Goal: Task Accomplishment & Management: Manage account settings

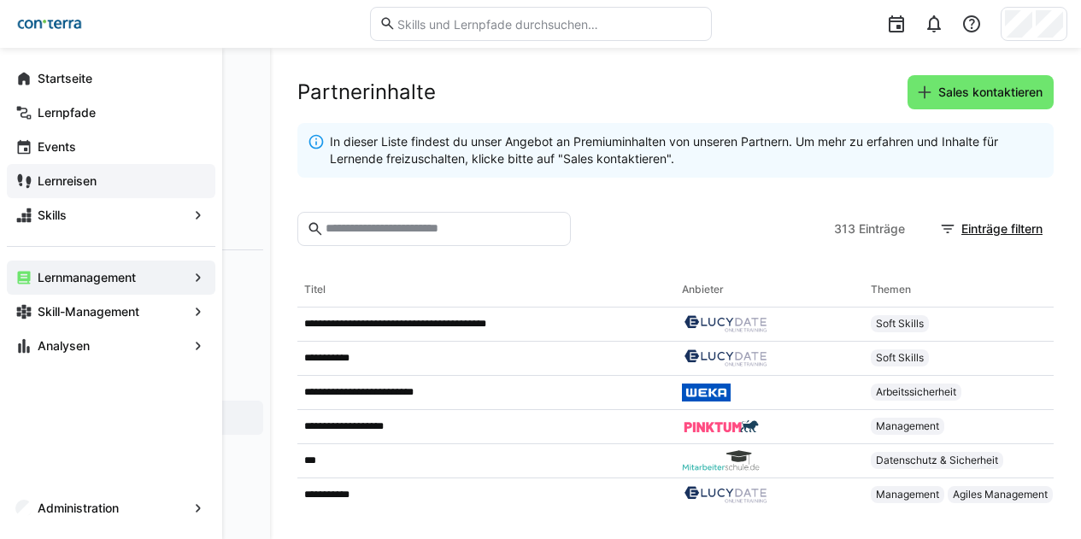
click at [0, 0] on app-navigation-label "Lernreisen" at bounding box center [0, 0] width 0 height 0
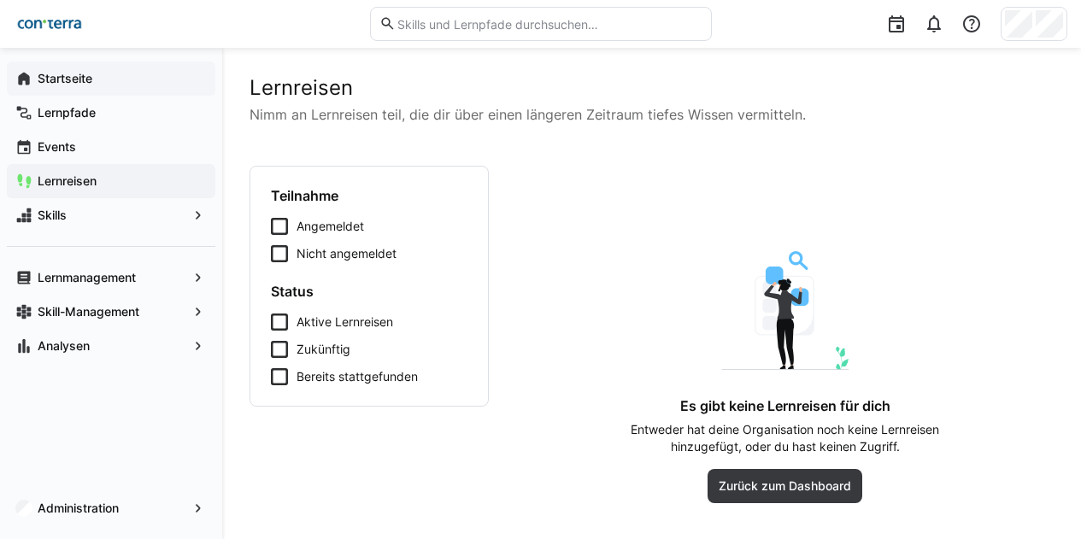
click at [0, 0] on app-navigation-label "Startseite" at bounding box center [0, 0] width 0 height 0
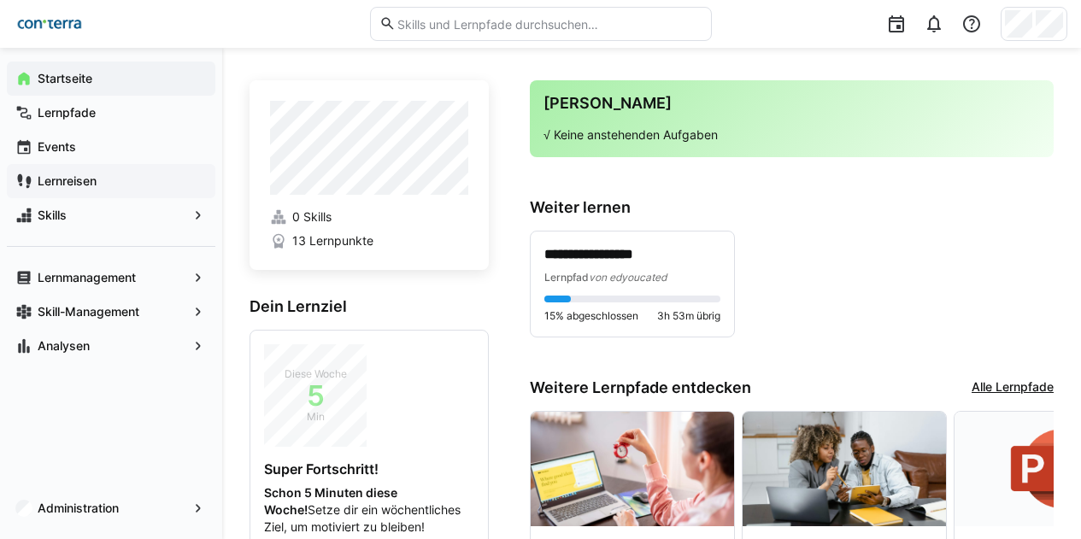
click at [0, 0] on app-navigation-label "Lernreisen" at bounding box center [0, 0] width 0 height 0
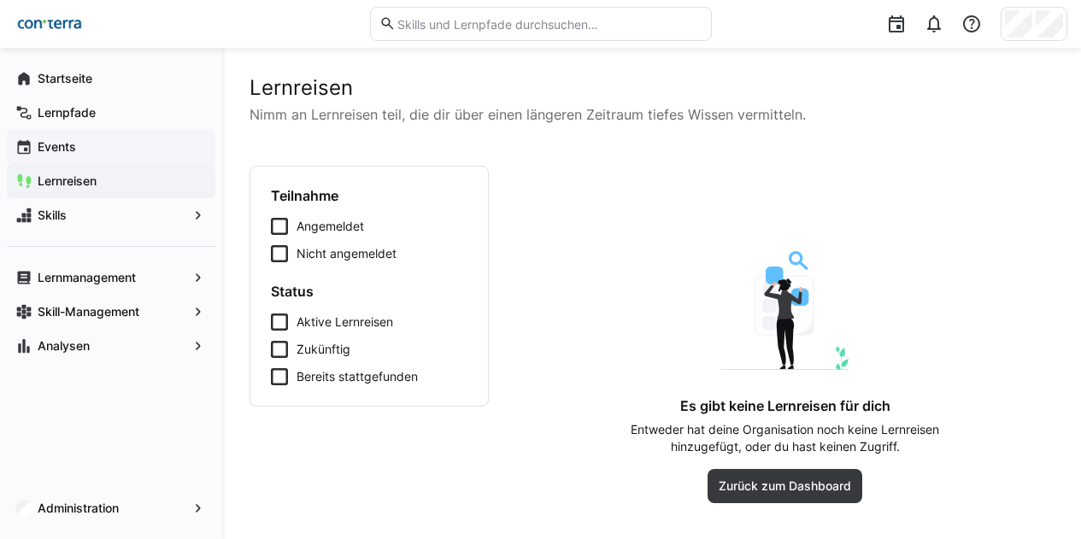
click at [0, 0] on app-navigation-label "Events" at bounding box center [0, 0] width 0 height 0
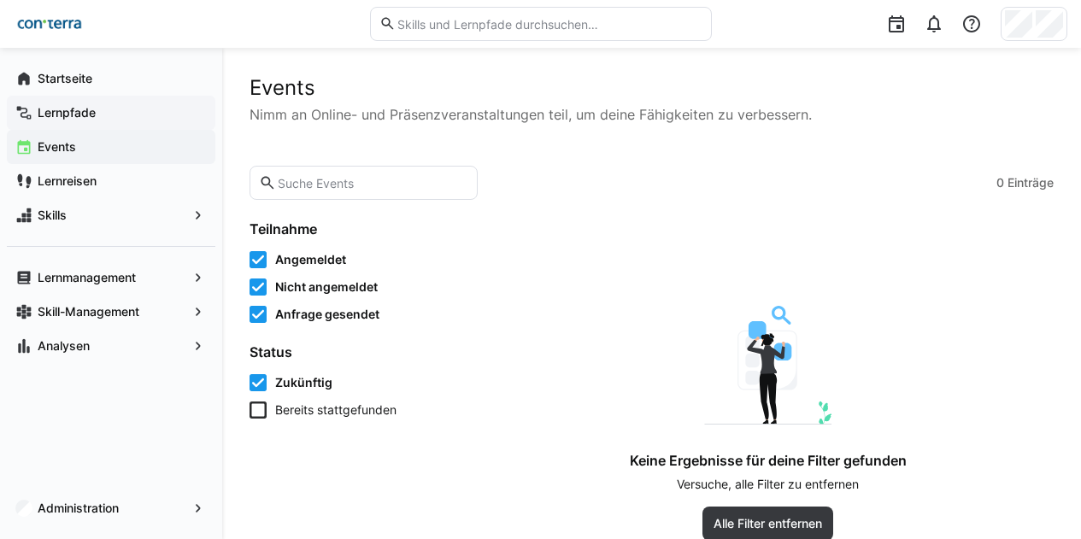
click at [84, 120] on span "Lernpfade" at bounding box center [121, 112] width 172 height 17
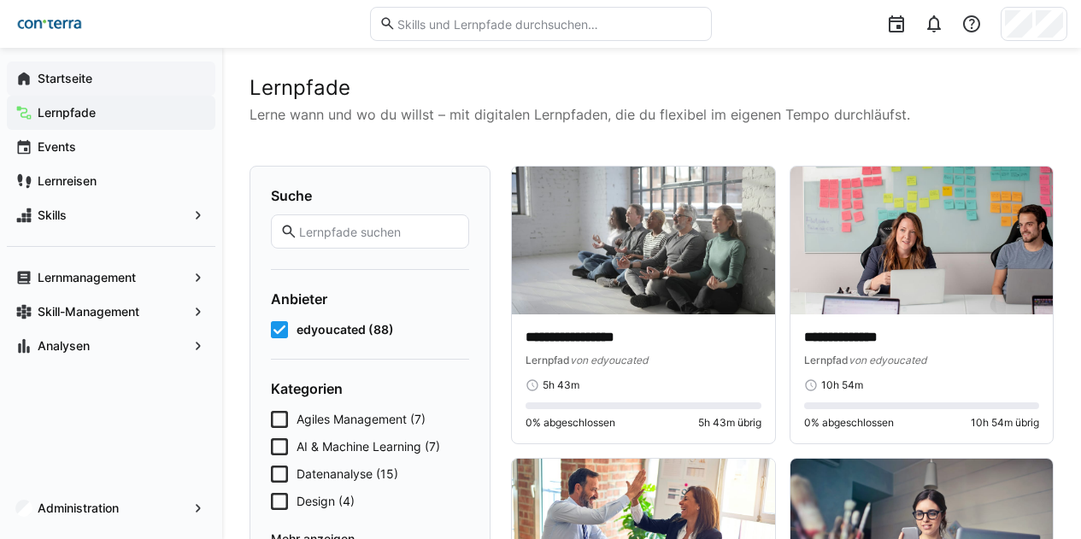
click at [88, 86] on span "Startseite" at bounding box center [121, 78] width 172 height 17
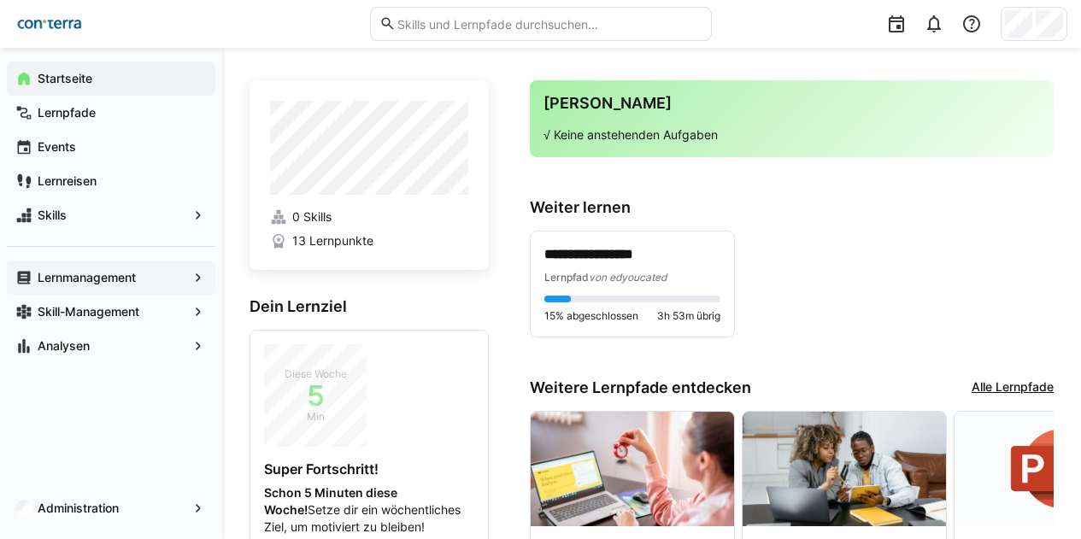
click at [0, 0] on app-navigation-label "Lernmanagement" at bounding box center [0, 0] width 0 height 0
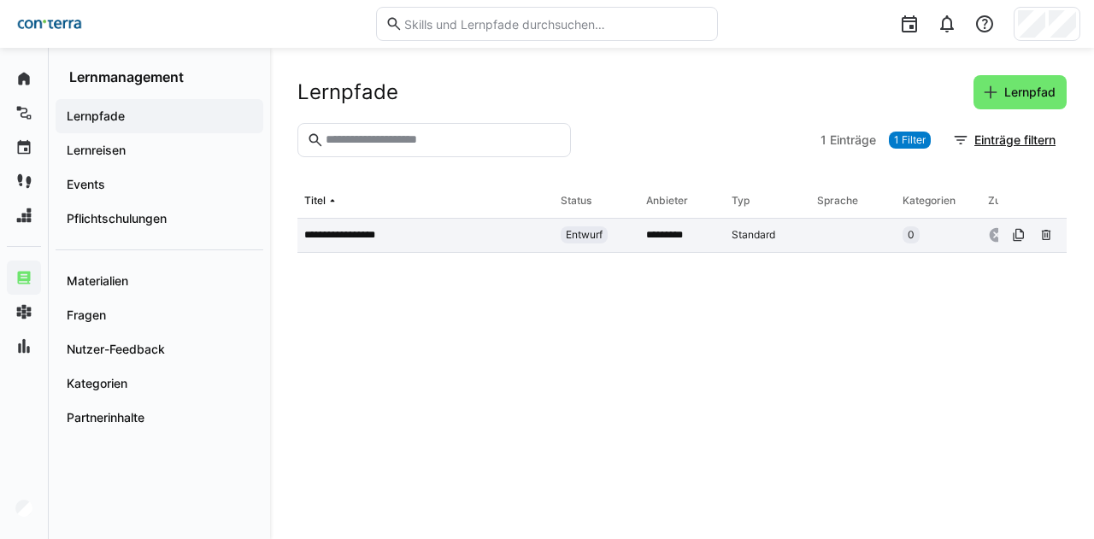
click at [362, 234] on p "**********" at bounding box center [349, 235] width 90 height 14
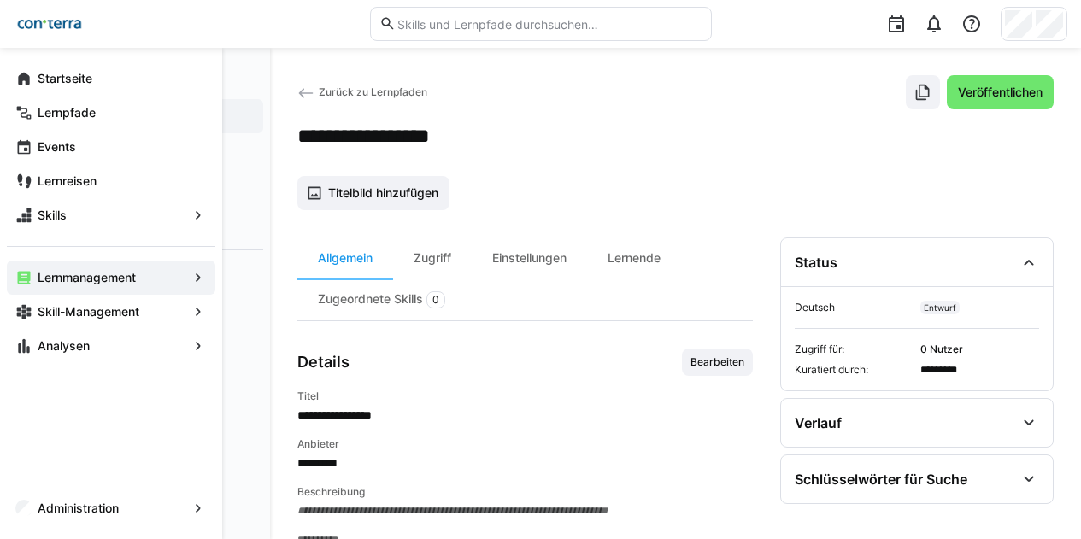
click at [0, 0] on app-navigation-label "Lernmanagement" at bounding box center [0, 0] width 0 height 0
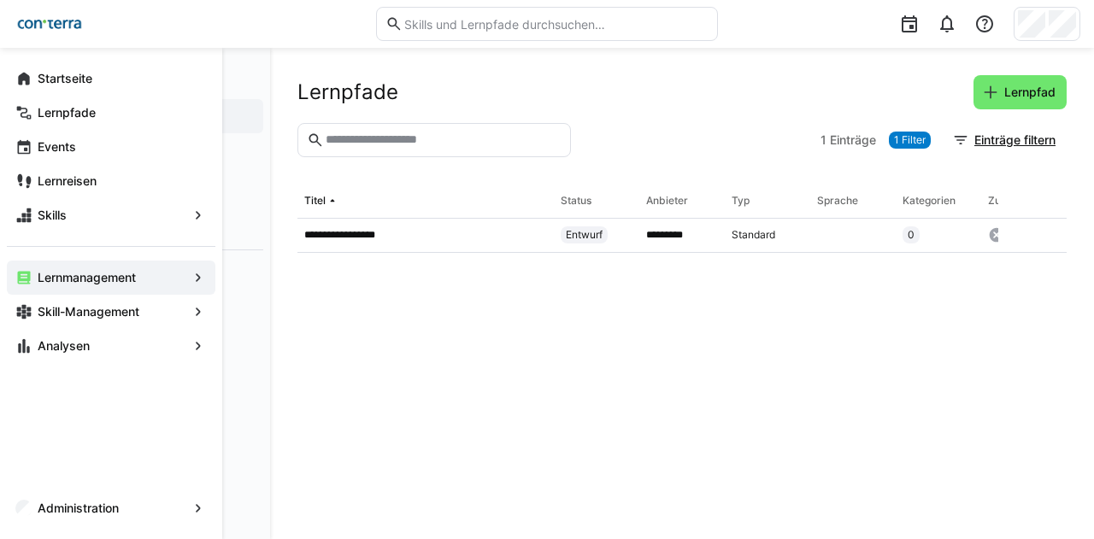
click at [198, 273] on eds-icon at bounding box center [198, 277] width 17 height 17
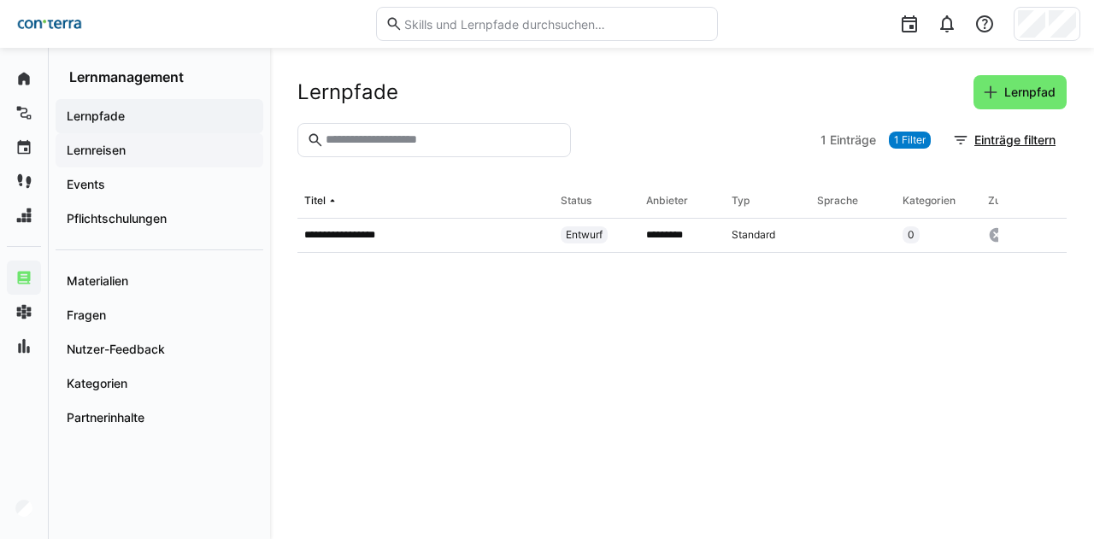
click at [0, 0] on app-navigation-label "Lernreisen" at bounding box center [0, 0] width 0 height 0
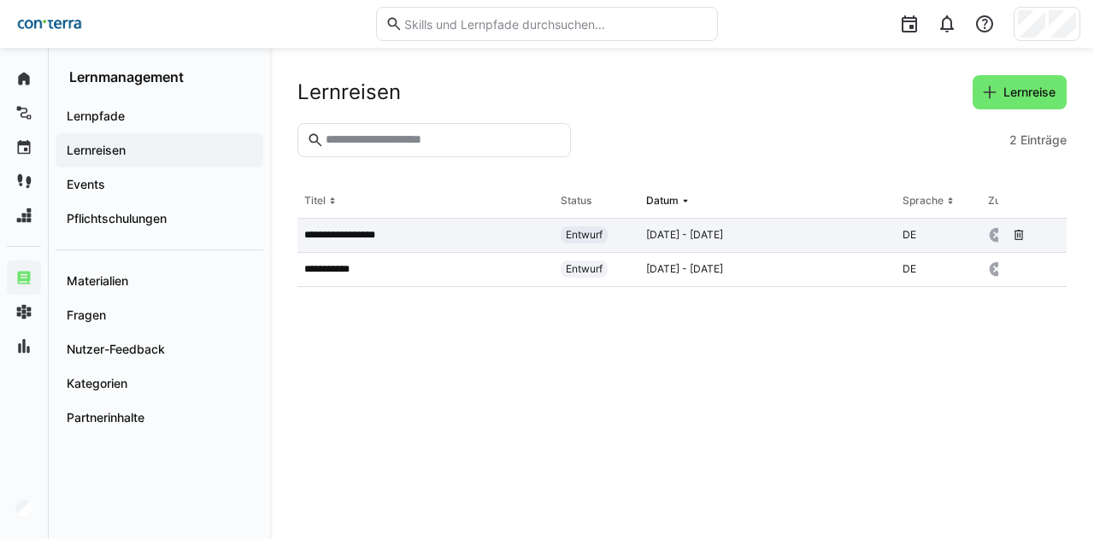
click at [376, 242] on div "**********" at bounding box center [425, 236] width 256 height 34
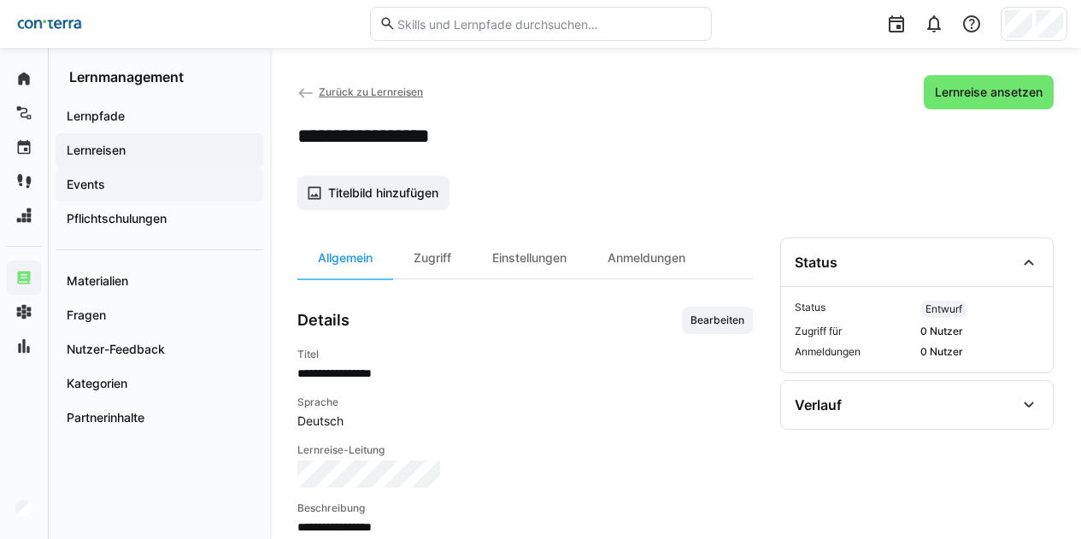
click at [132, 180] on span "Events" at bounding box center [159, 184] width 191 height 17
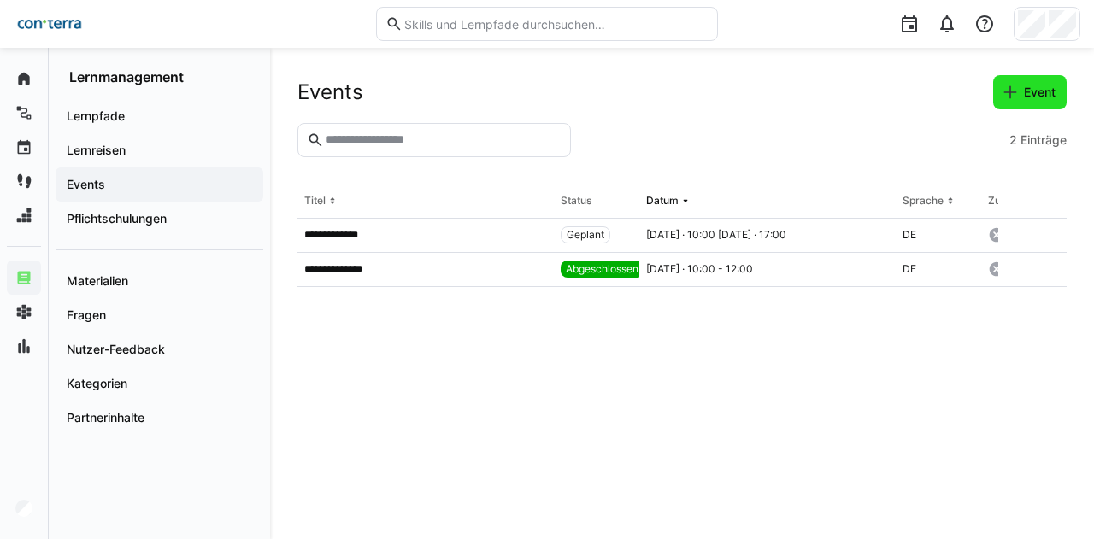
click at [1015, 90] on eds-icon at bounding box center [1009, 92] width 17 height 17
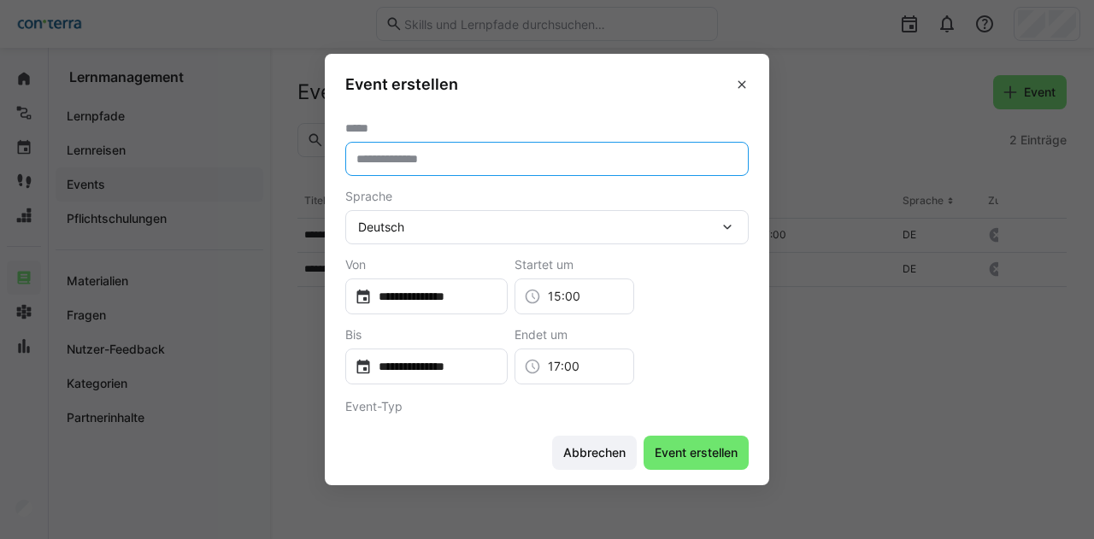
click at [649, 161] on input "text" at bounding box center [547, 158] width 385 height 15
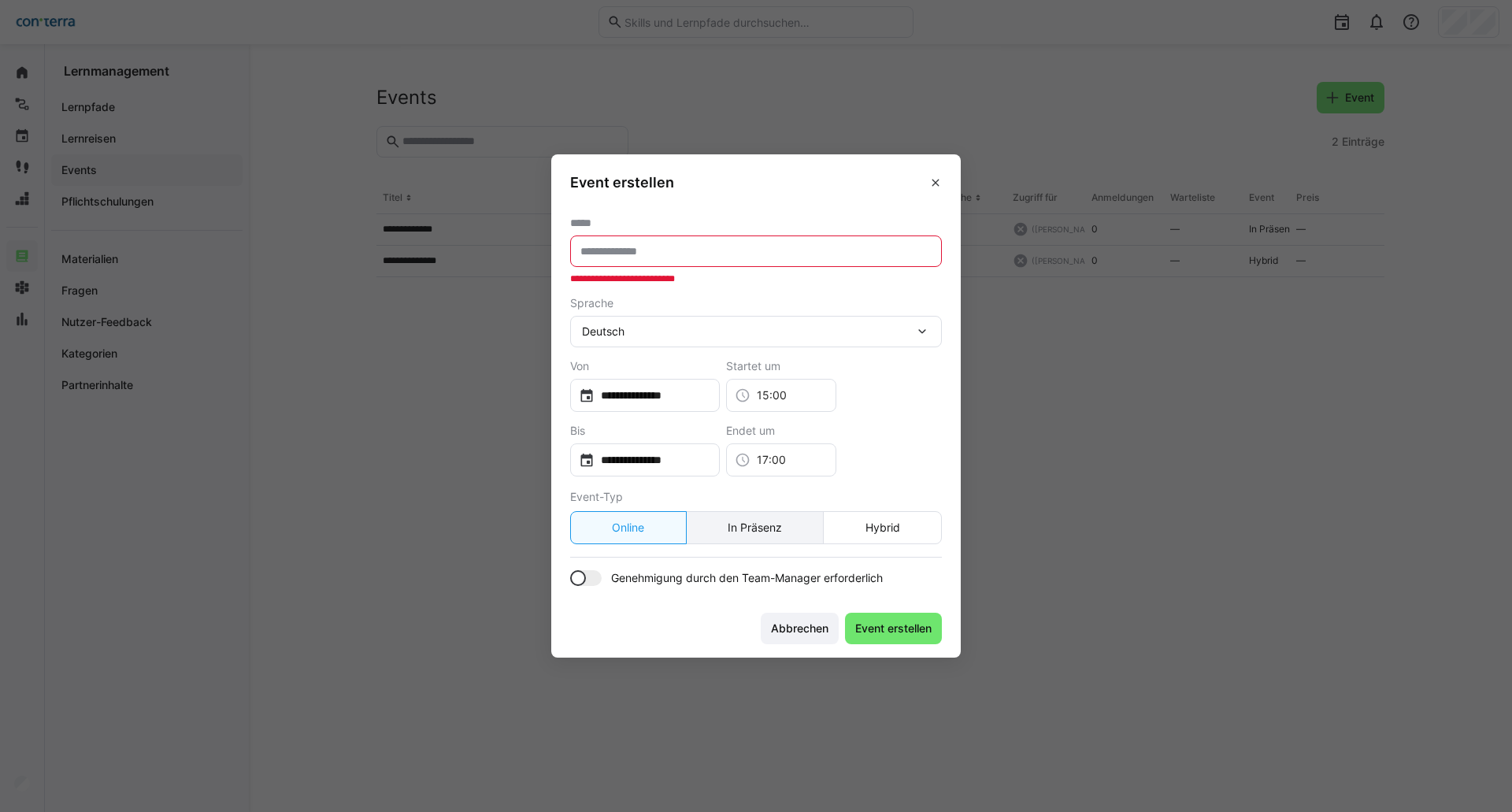
click at [756, 496] on eds-button-option "In Präsenz" at bounding box center [755, 528] width 138 height 33
click at [877, 496] on span "Event erstellen" at bounding box center [893, 628] width 81 height 16
click at [733, 252] on input "text" at bounding box center [756, 251] width 355 height 14
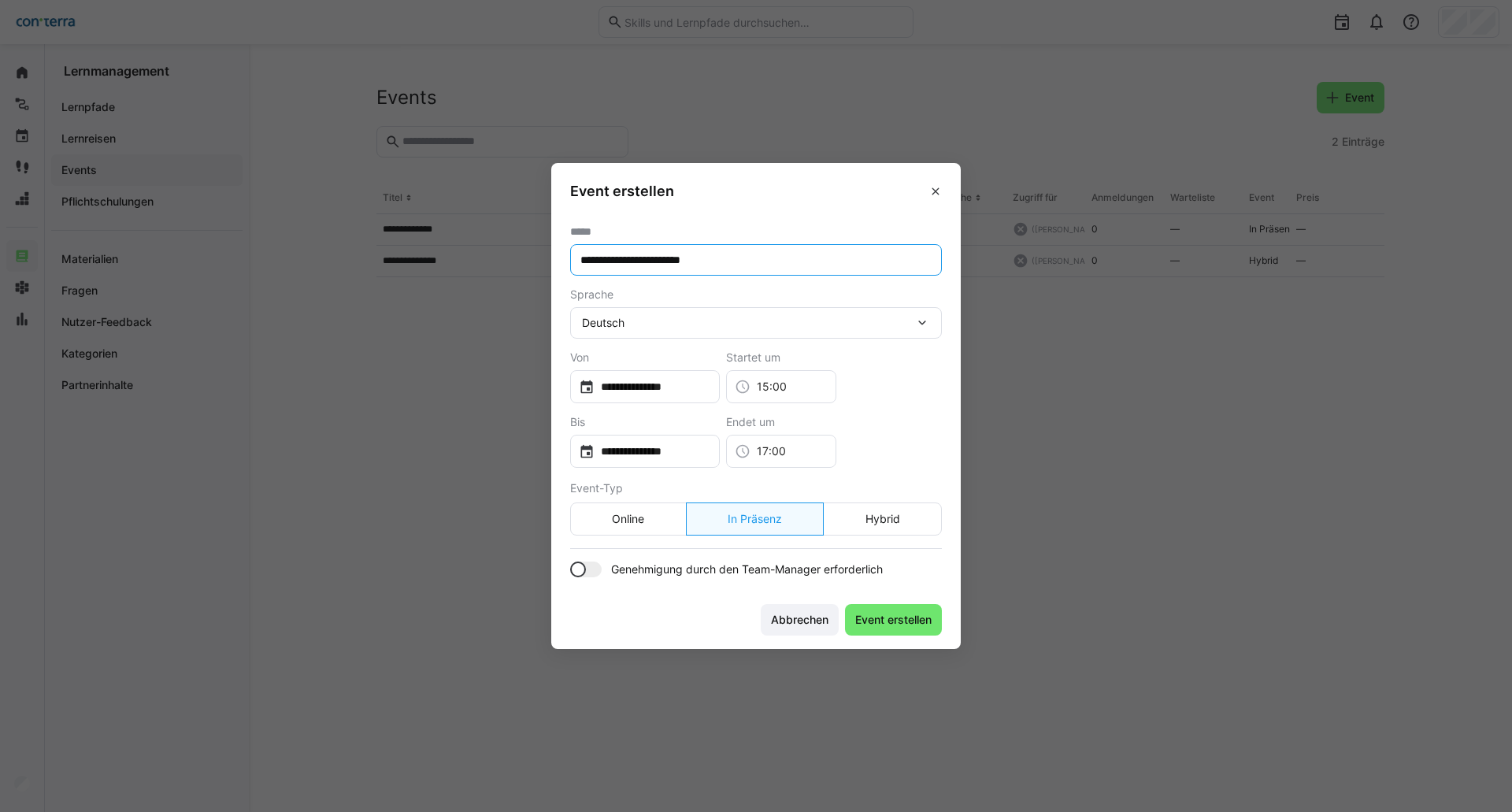
type input "**********"
click at [746, 496] on section "**********" at bounding box center [756, 401] width 409 height 377
click at [749, 496] on span "Genehmigung durch den Team-Manager erforderlich" at bounding box center [746, 569] width 272 height 16
click at [830, 496] on span "Genehmigung durch den Team-Manager erforderlich" at bounding box center [746, 569] width 272 height 16
click at [889, 496] on span "Event erstellen" at bounding box center [893, 619] width 81 height 16
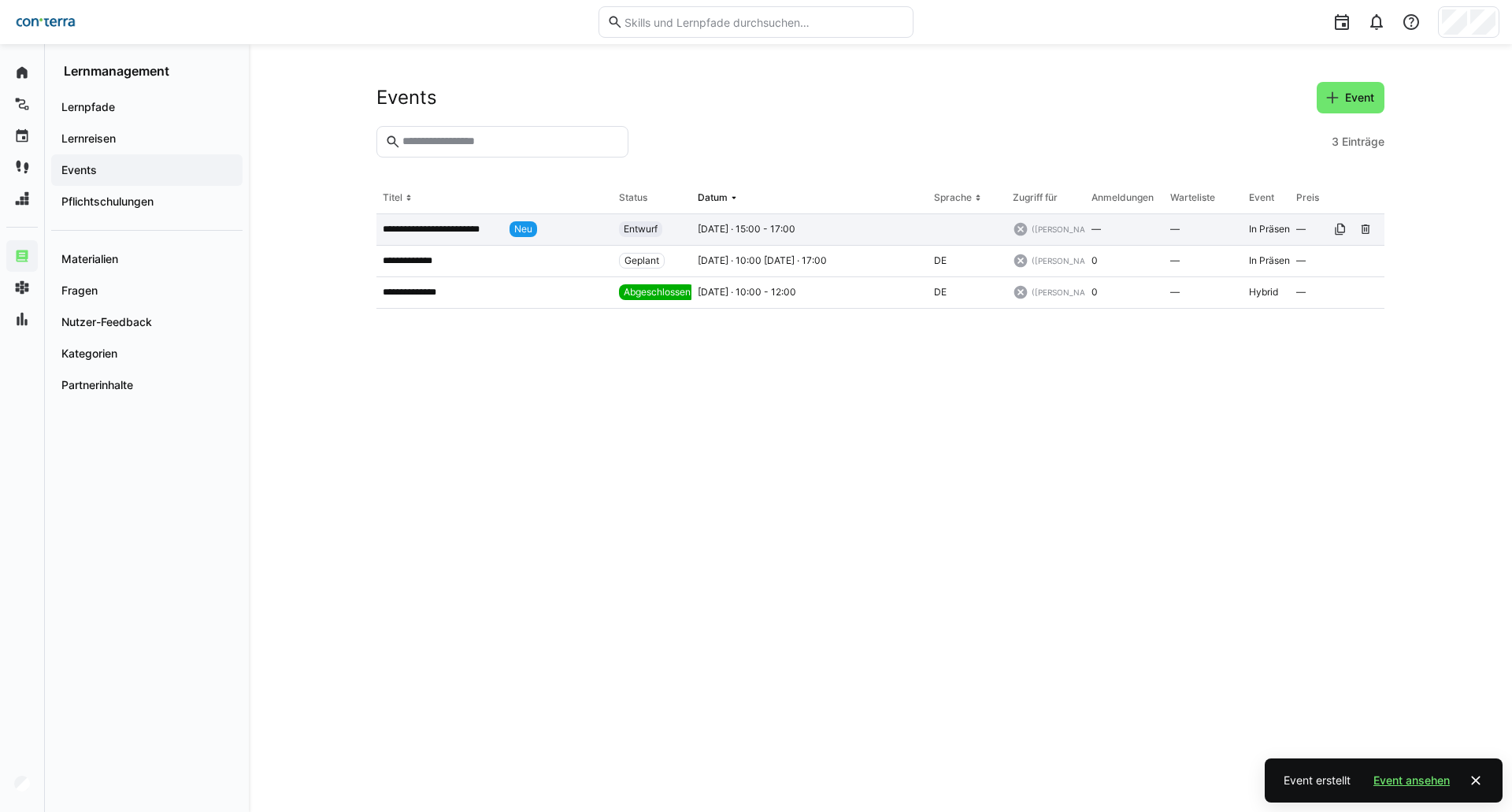
click at [490, 225] on p "**********" at bounding box center [442, 229] width 121 height 13
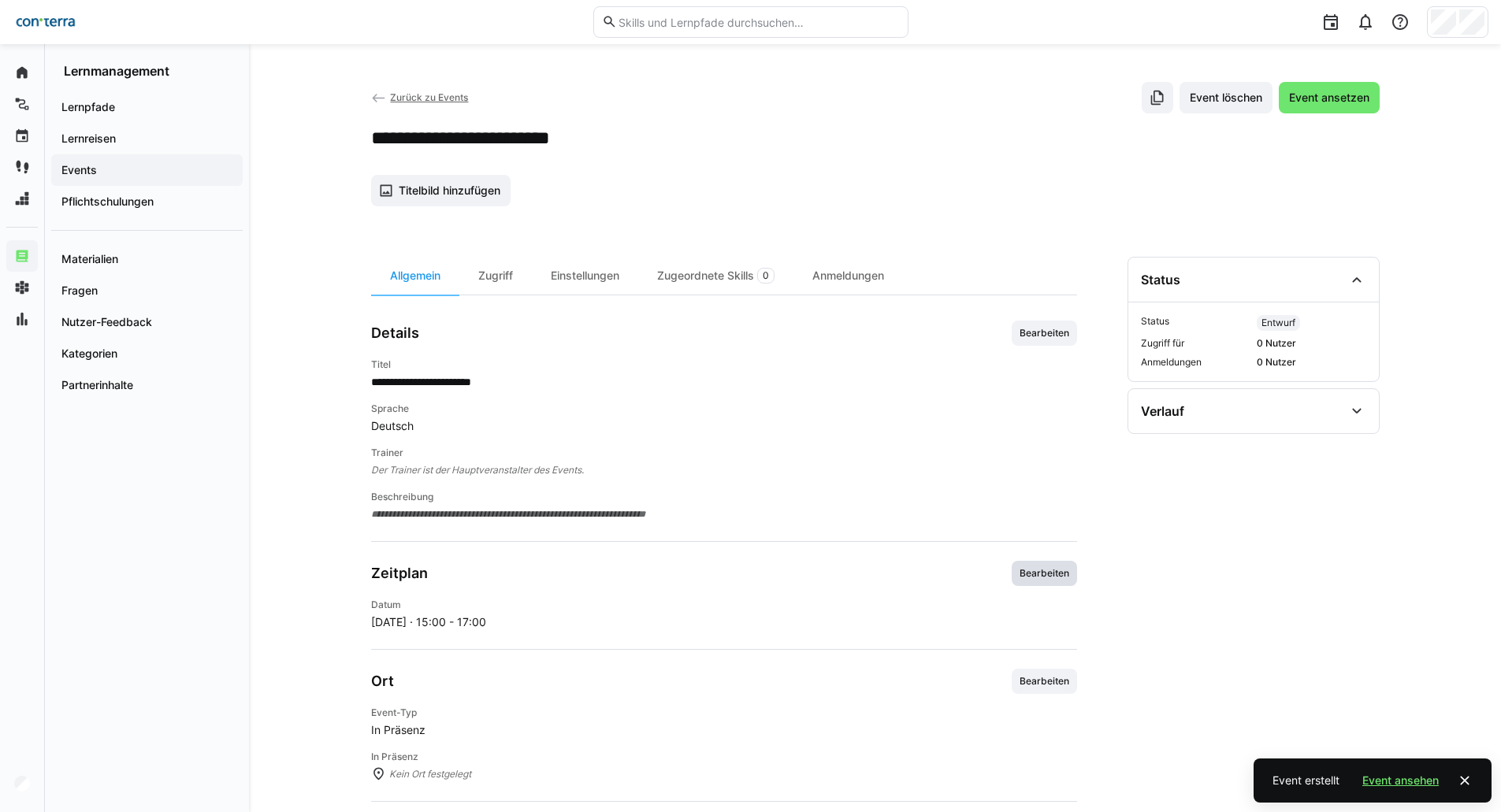
click at [996, 496] on span "Bearbeiten" at bounding box center [1044, 573] width 53 height 13
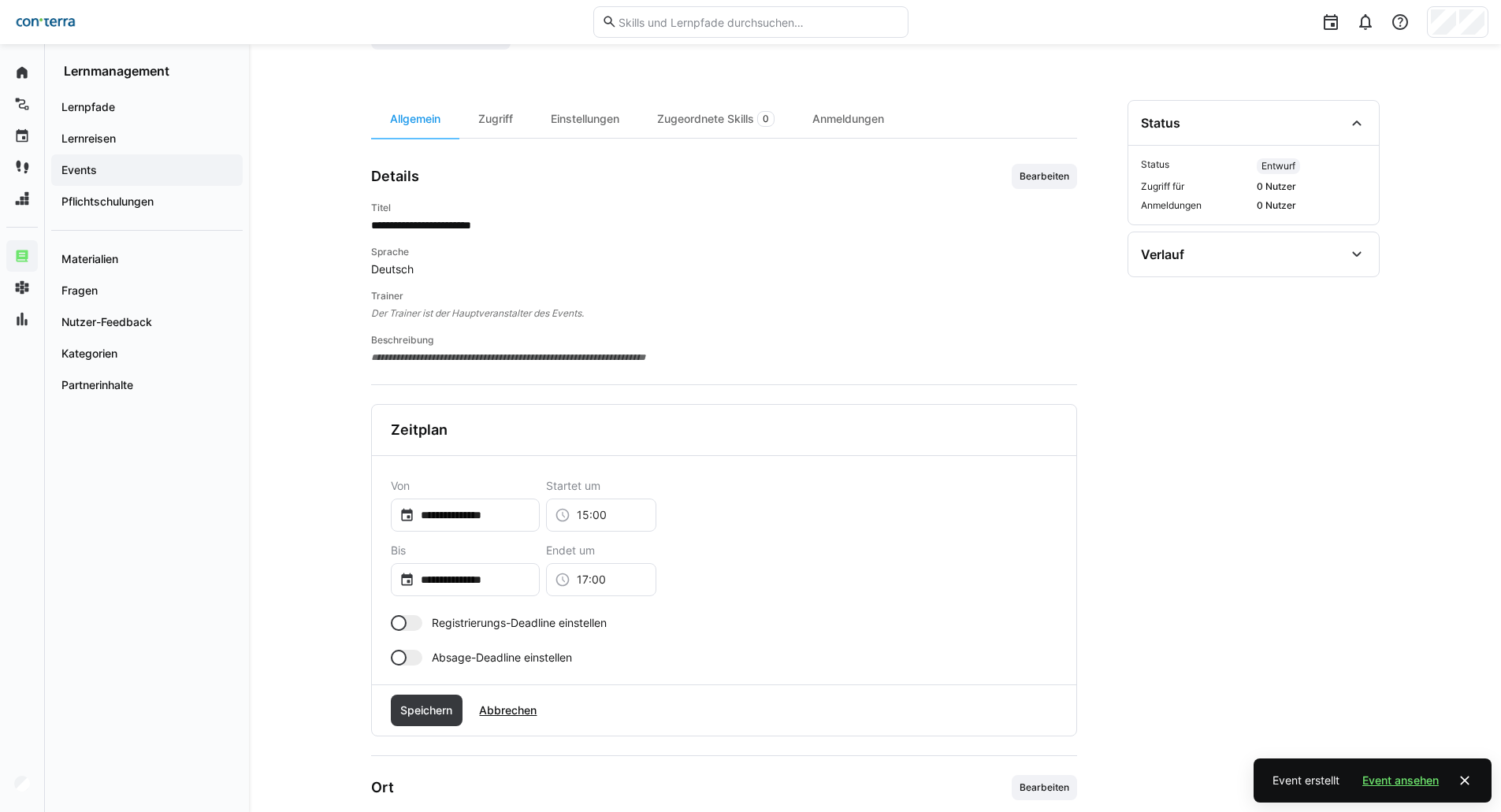
scroll to position [315, 0]
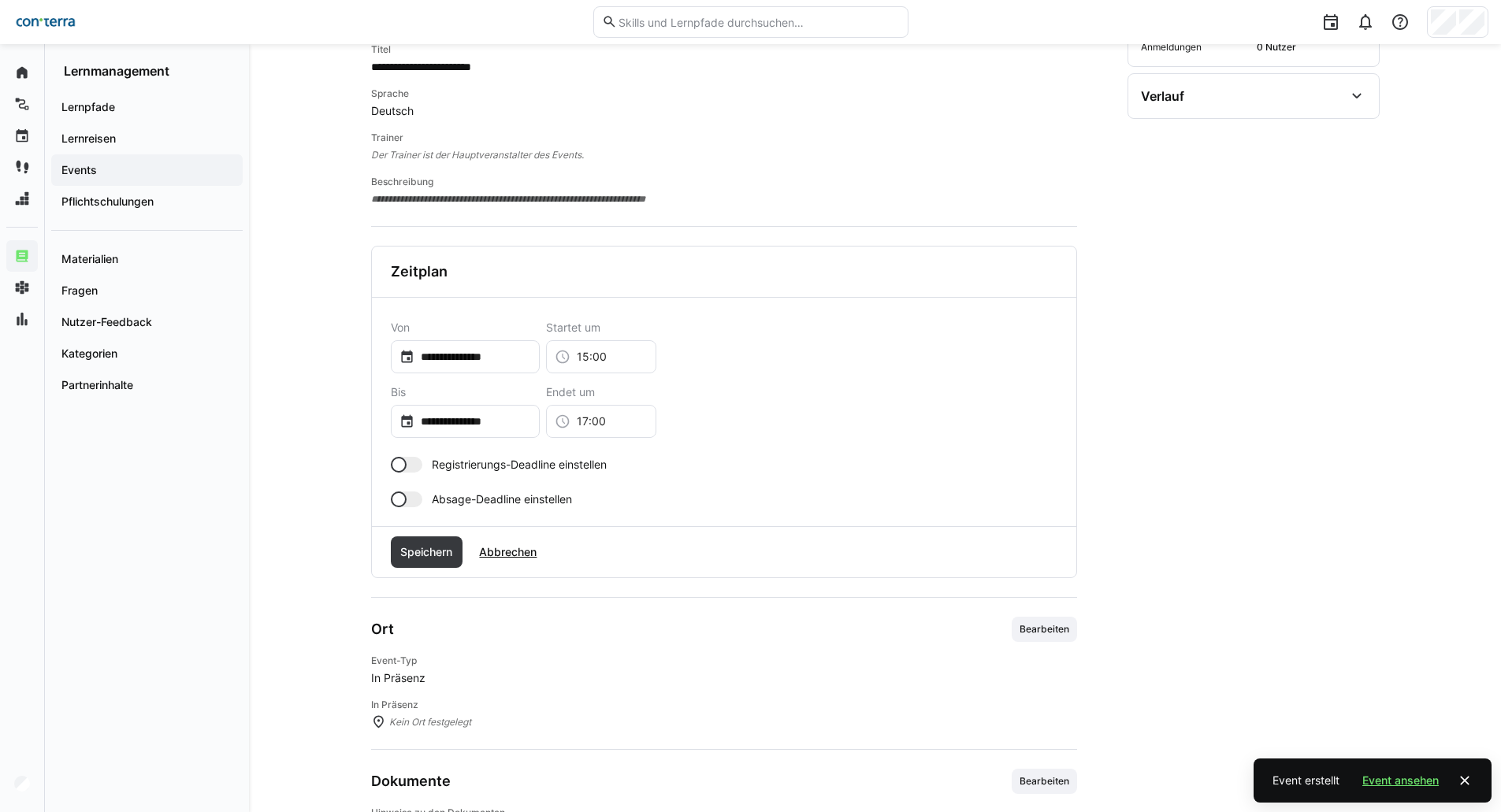
click at [411, 466] on div at bounding box center [407, 465] width 31 height 16
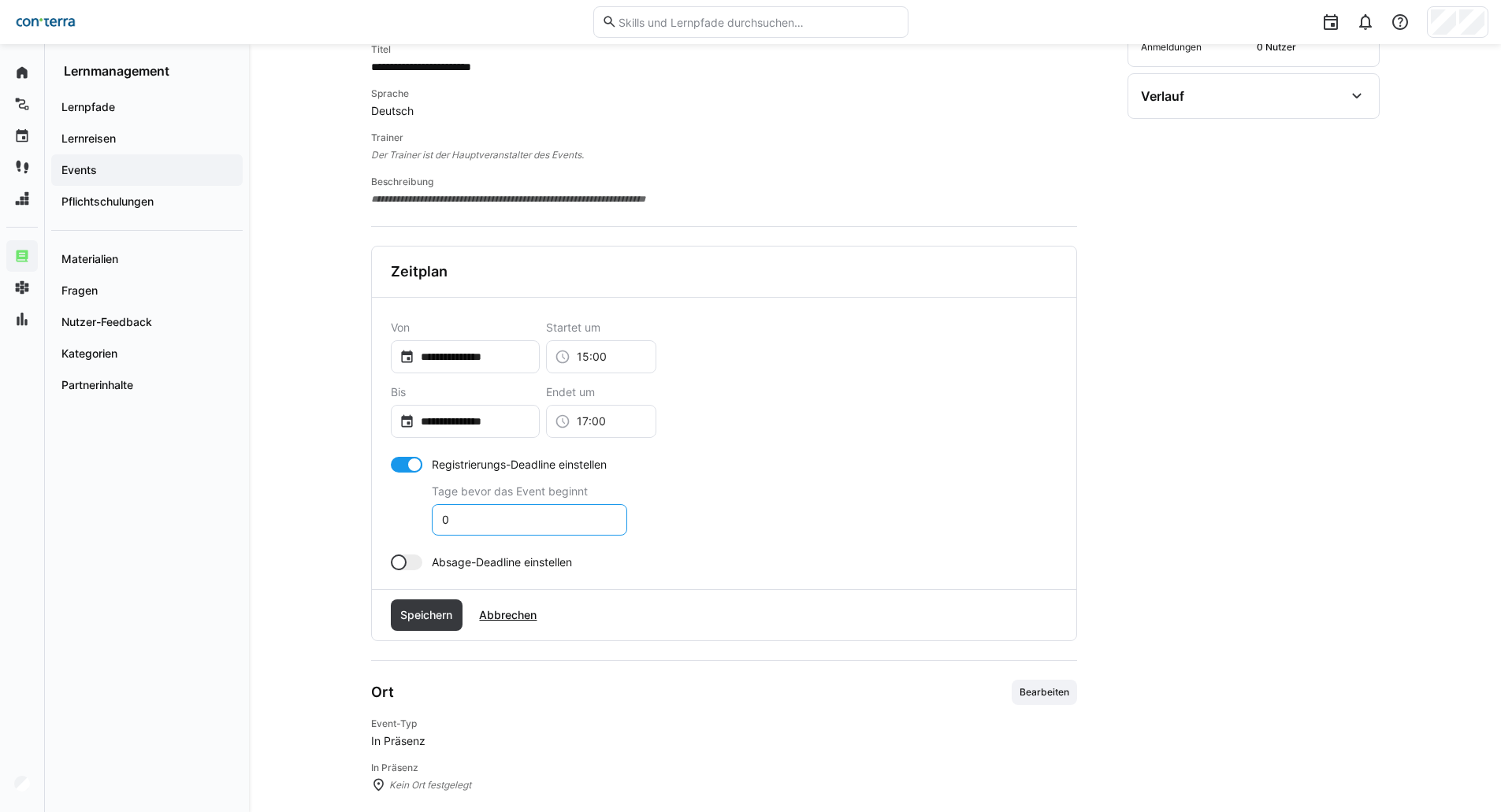
click at [485, 496] on input "0" at bounding box center [529, 519] width 178 height 14
type input "2"
click at [518, 360] on input "**********" at bounding box center [472, 357] width 116 height 16
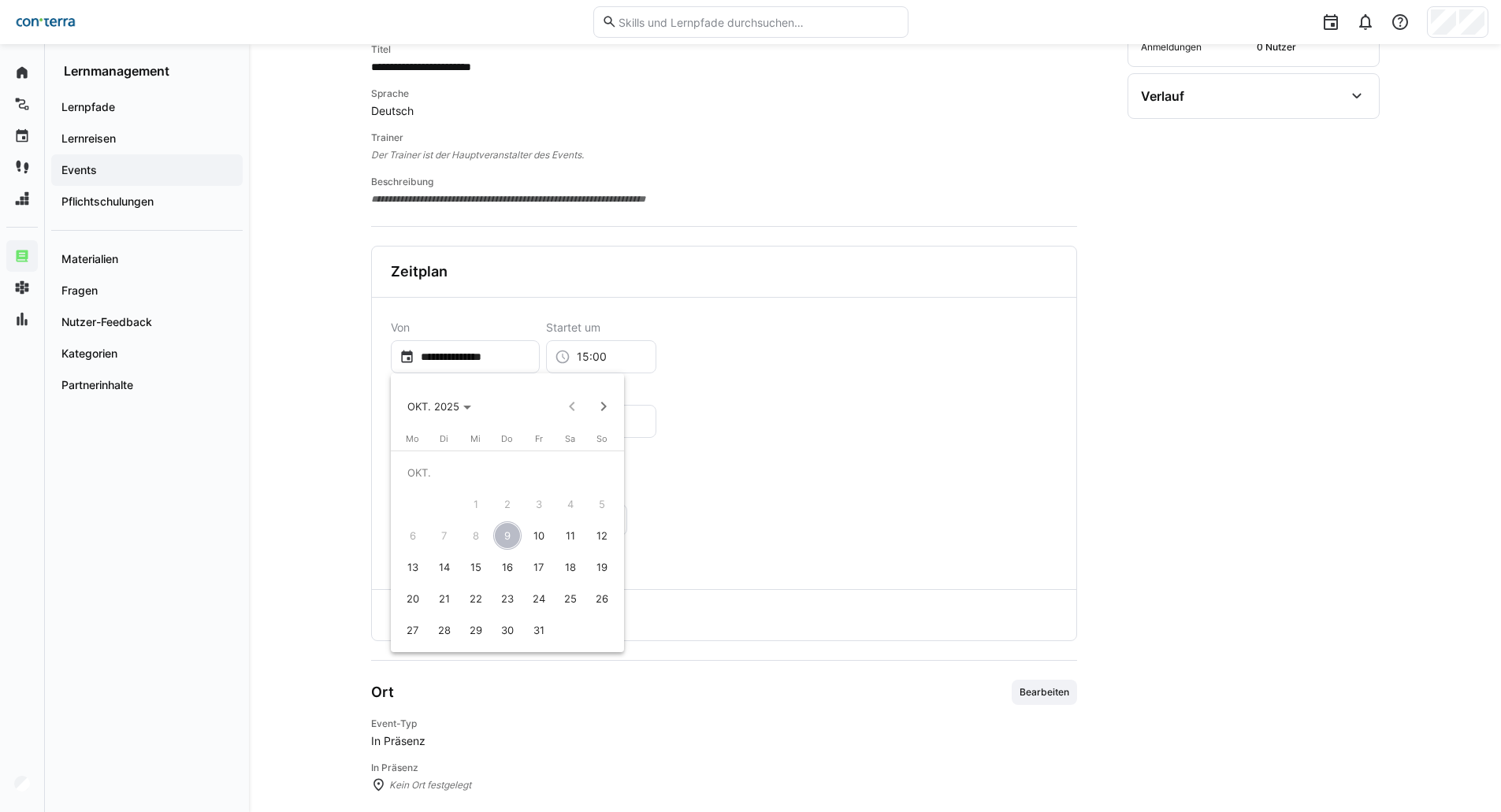
click at [416, 496] on span "20" at bounding box center [412, 598] width 29 height 29
type input "**********"
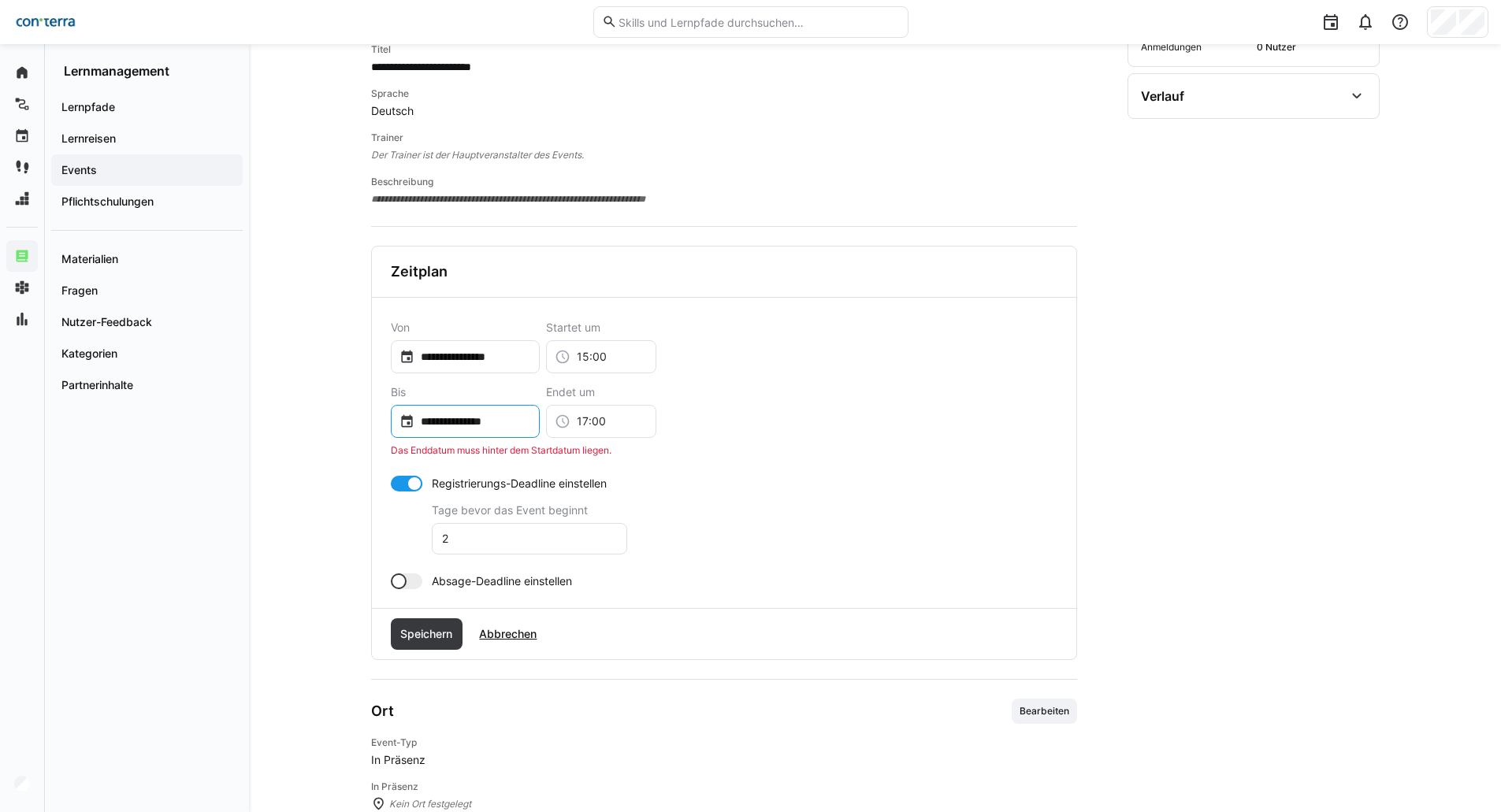
click at [490, 422] on input "**********" at bounding box center [472, 421] width 116 height 16
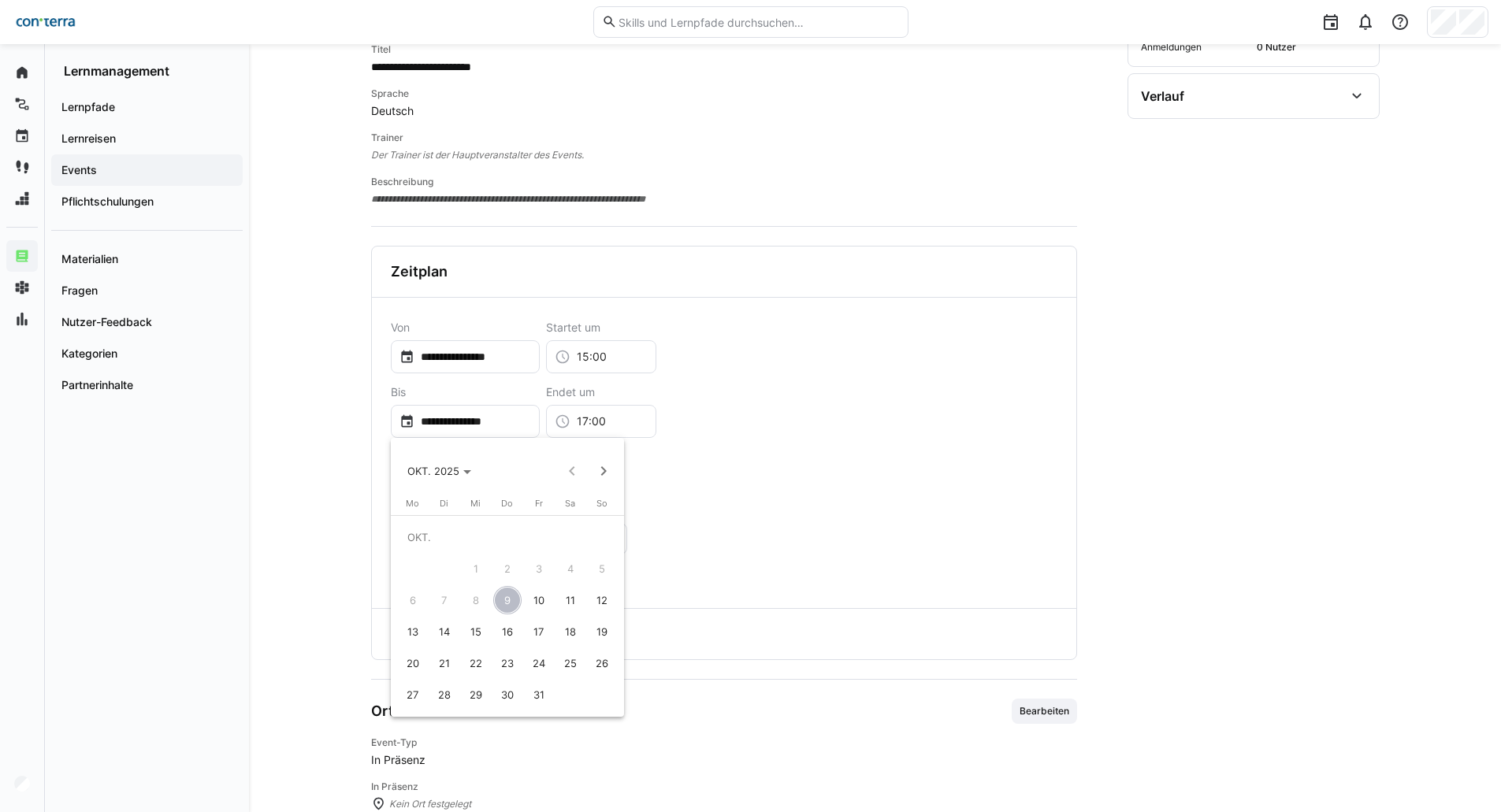
click at [409, 496] on span "20" at bounding box center [412, 663] width 29 height 29
type input "**********"
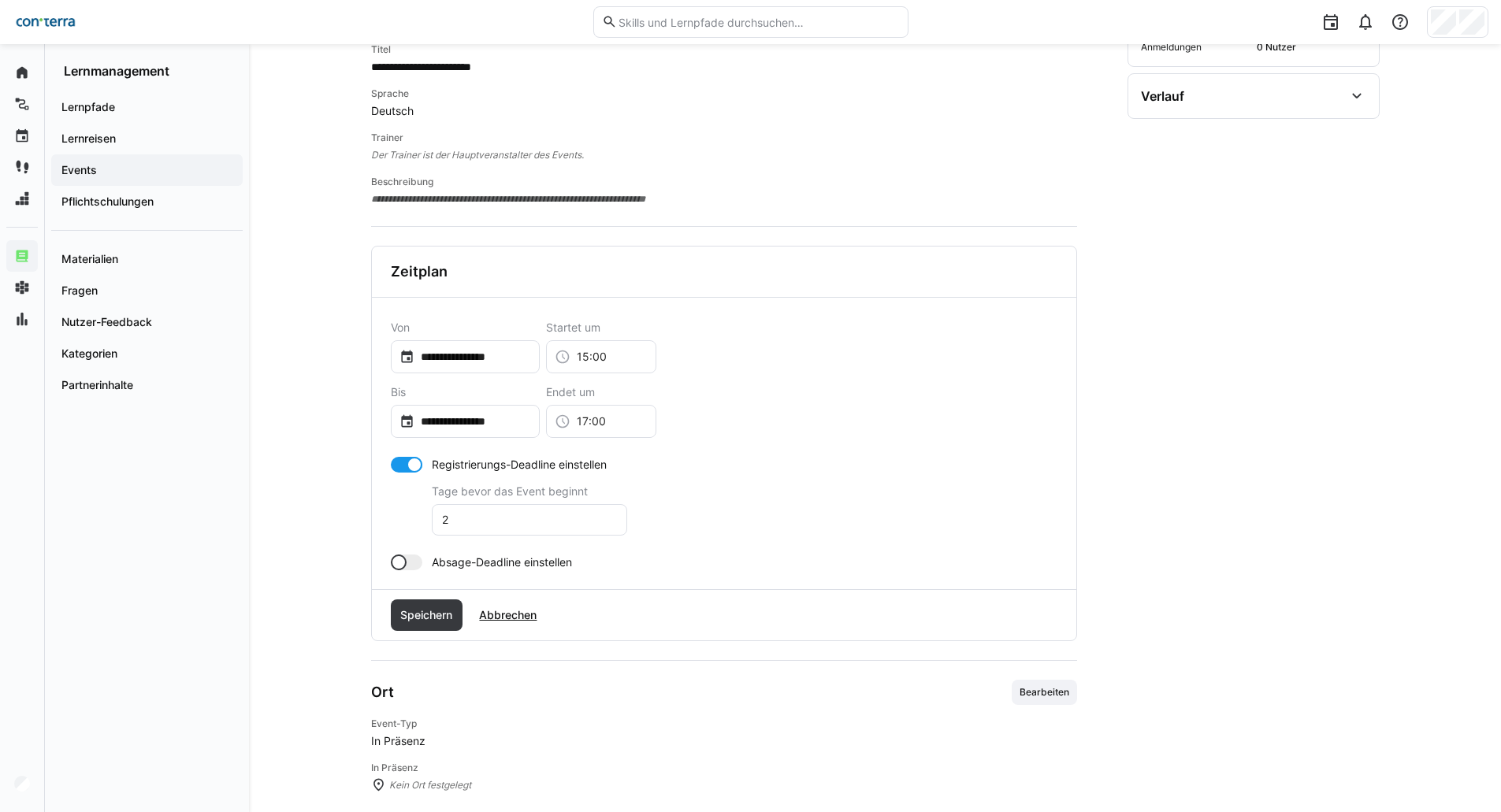
click at [404, 496] on div at bounding box center [398, 562] width 16 height 16
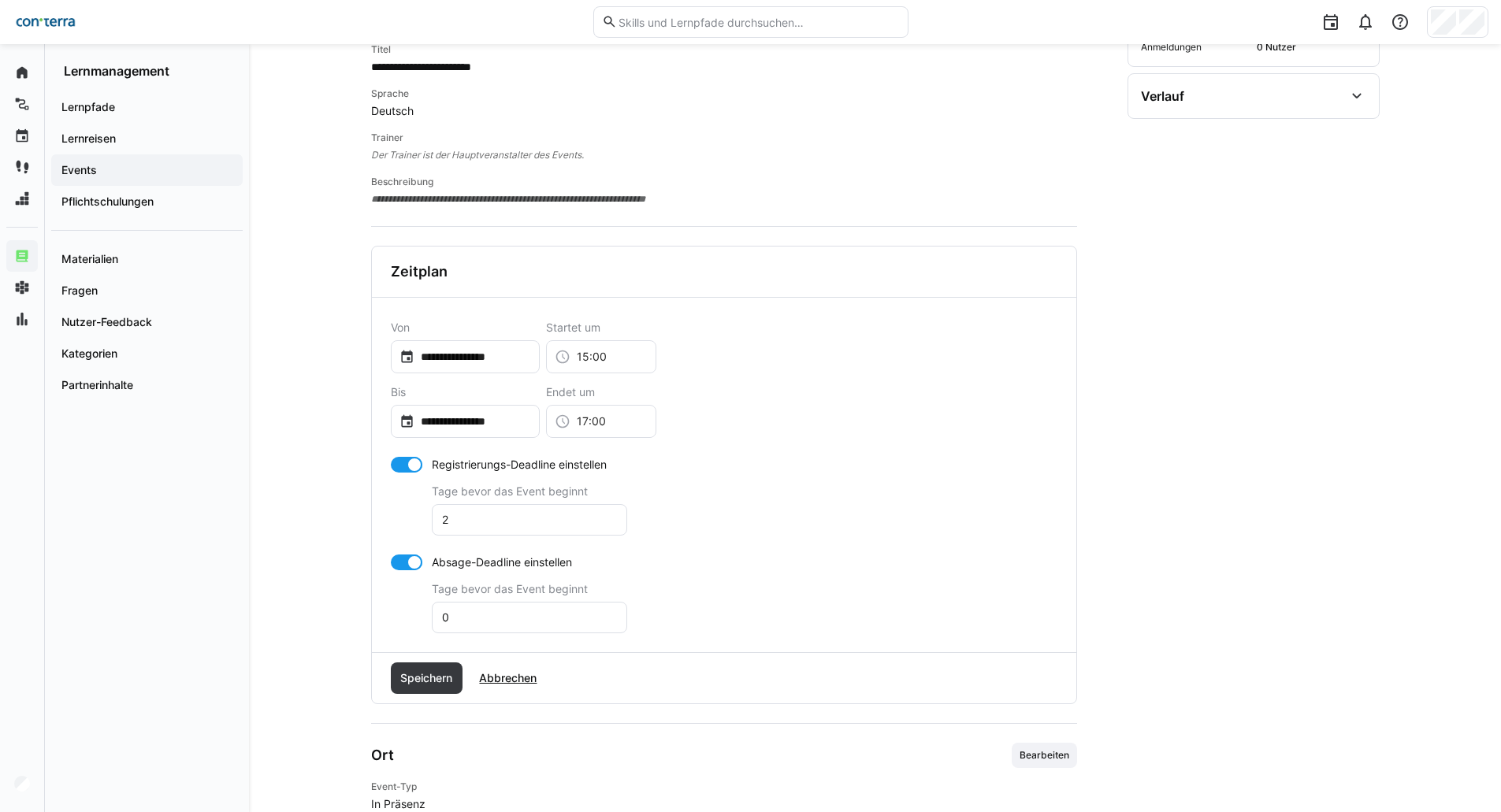
click at [404, 496] on div at bounding box center [407, 562] width 31 height 16
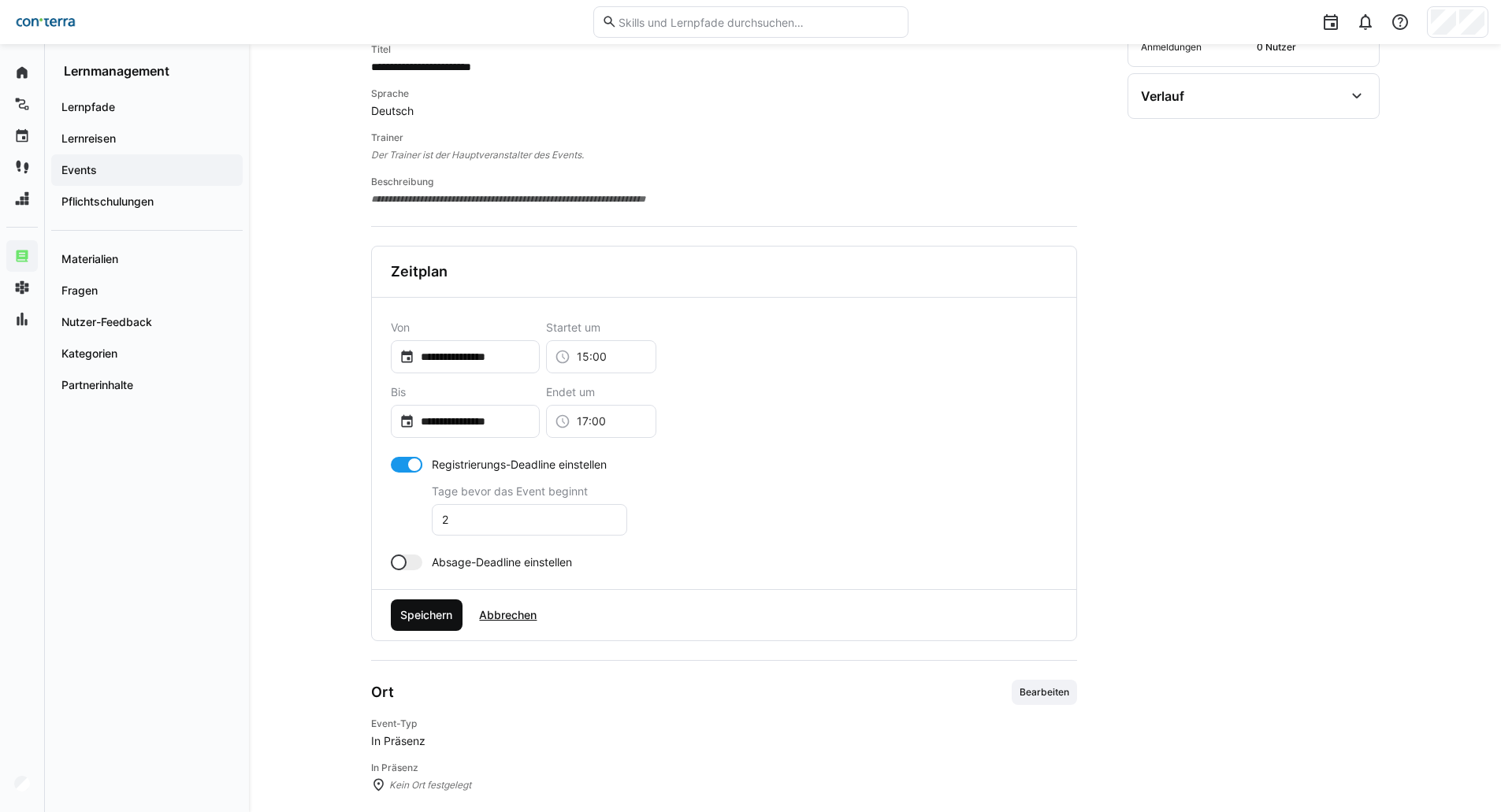
click at [443, 496] on span "Speichern" at bounding box center [427, 615] width 57 height 16
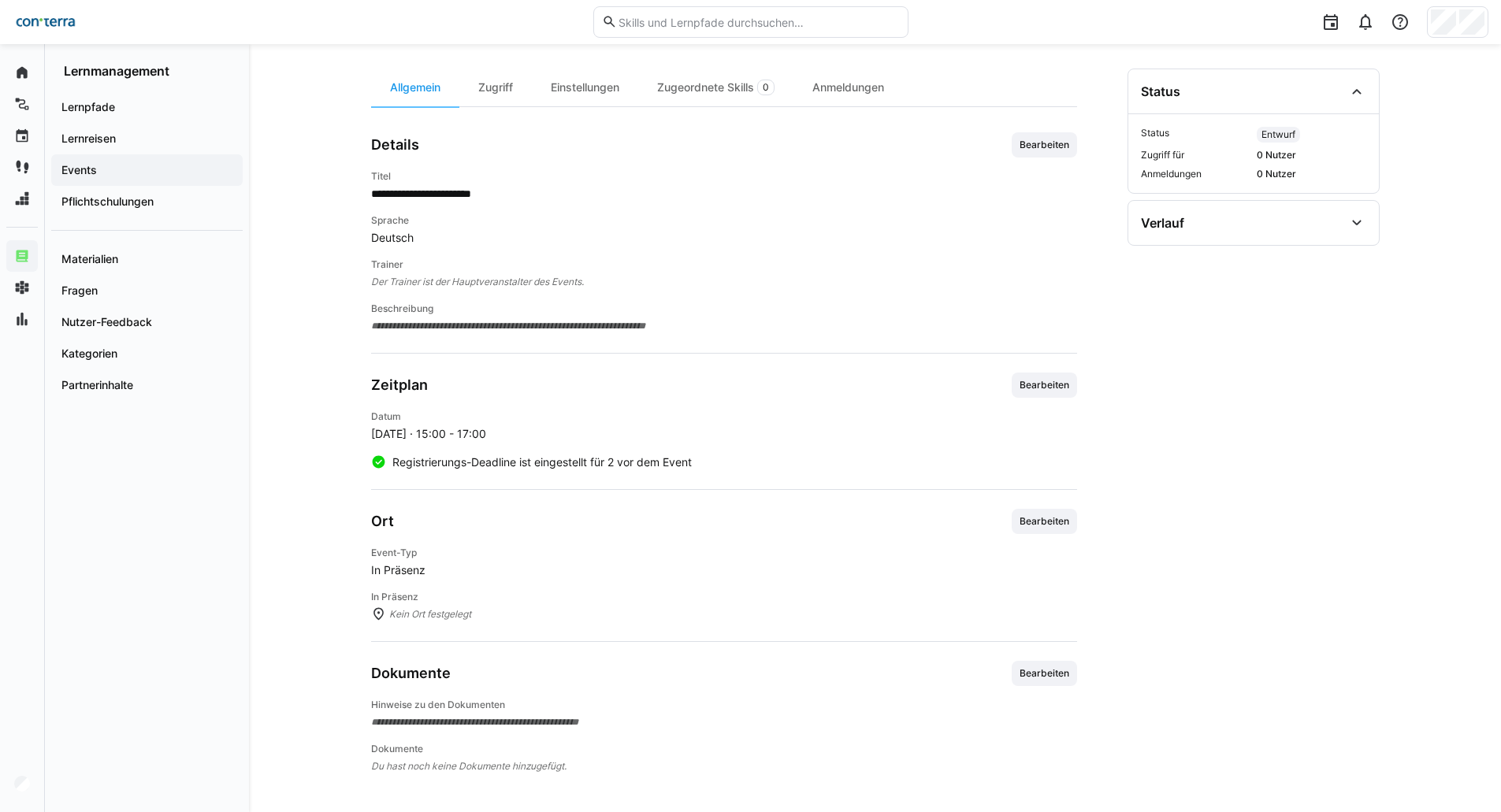
scroll to position [188, 0]
click at [996, 496] on span "Bearbeiten" at bounding box center [1044, 522] width 53 height 13
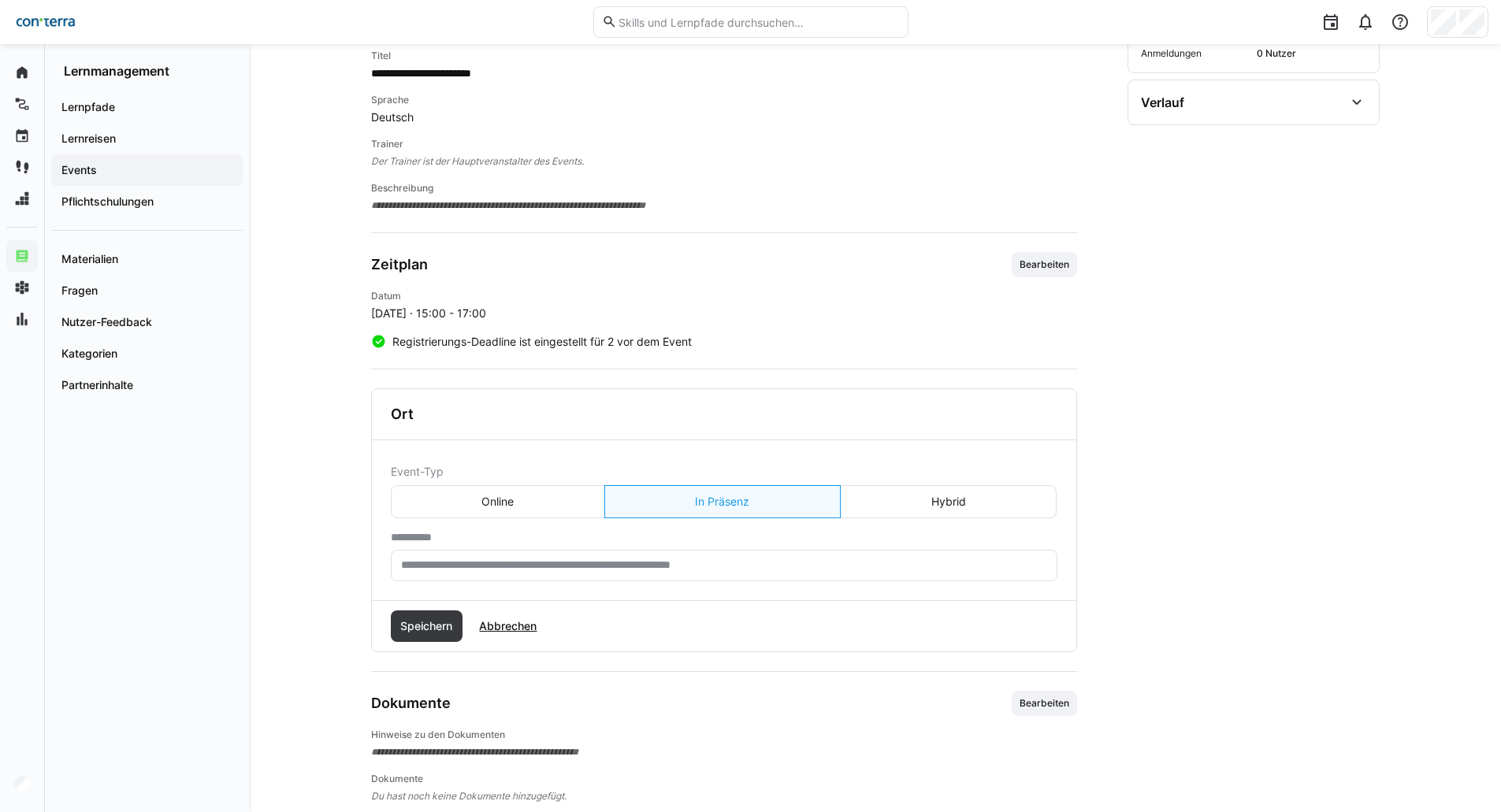
scroll to position [338, 0]
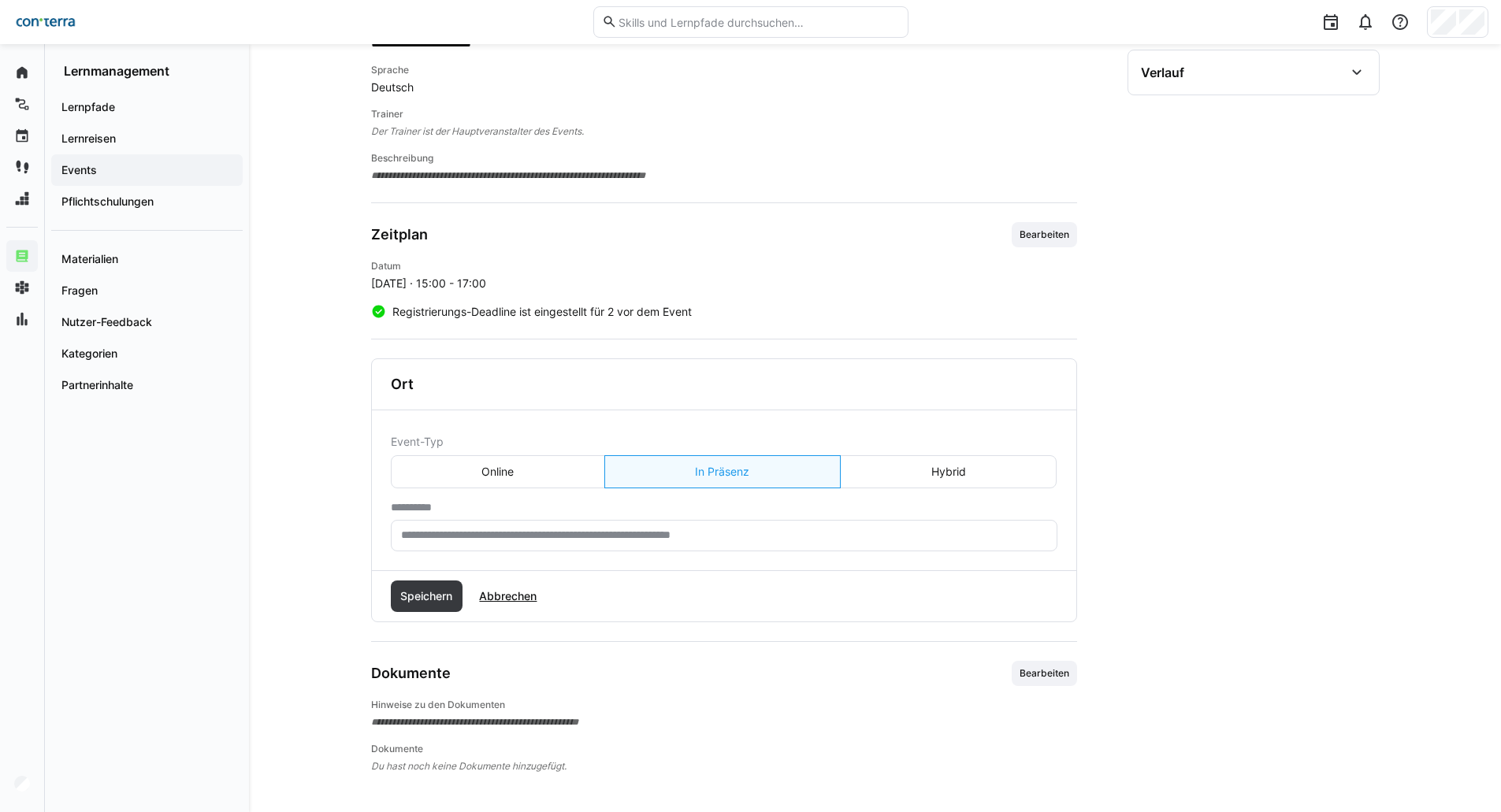
click at [634, 496] on input "text" at bounding box center [724, 535] width 649 height 14
click at [979, 480] on eds-button-option "Hybrid" at bounding box center [948, 472] width 217 height 33
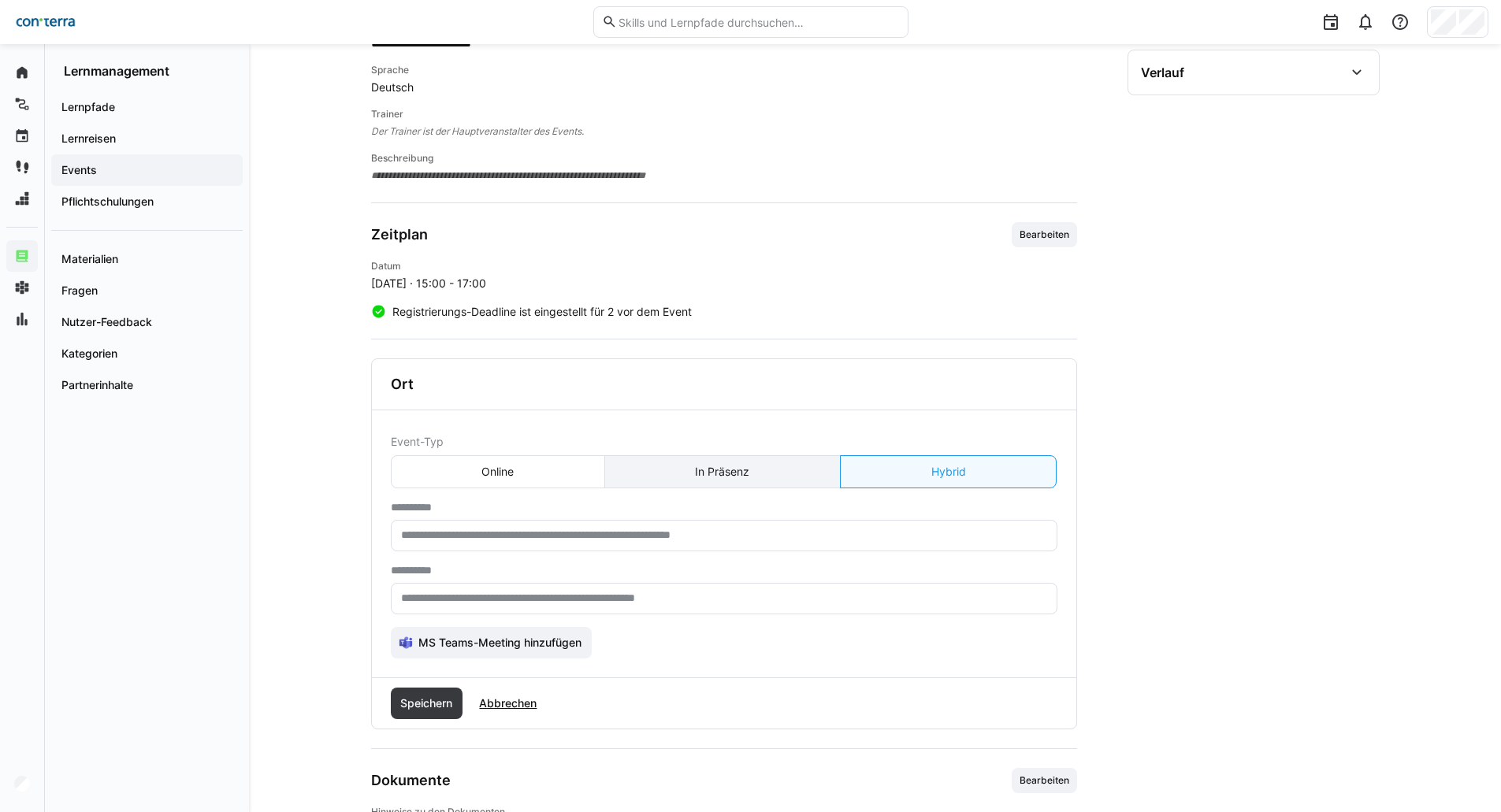
click at [707, 479] on eds-button-option "In Präsenz" at bounding box center [722, 472] width 236 height 33
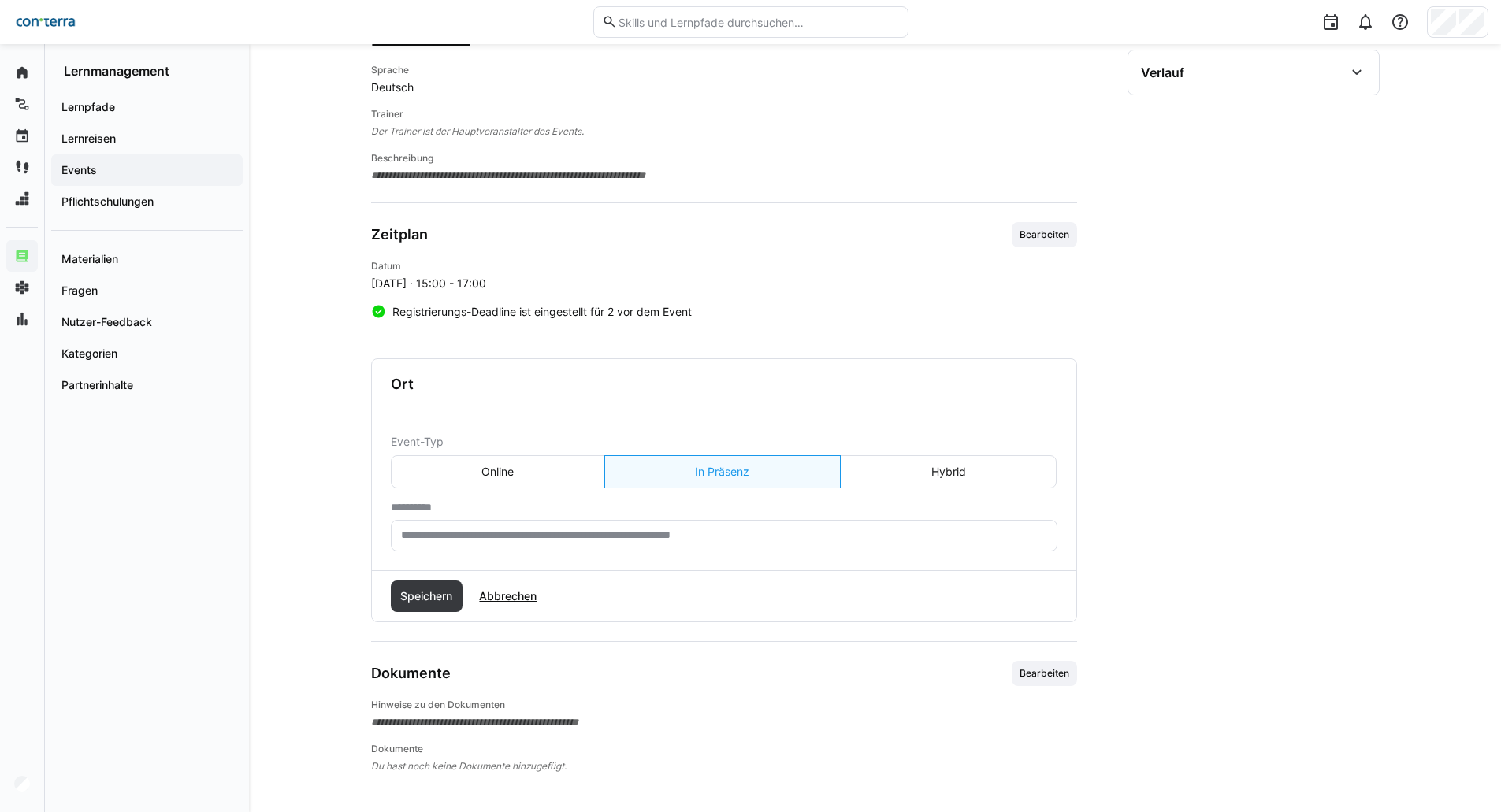
click at [632, 496] on input "text" at bounding box center [724, 535] width 649 height 14
type input "**"
click at [455, 496] on span "Speichern" at bounding box center [427, 596] width 73 height 31
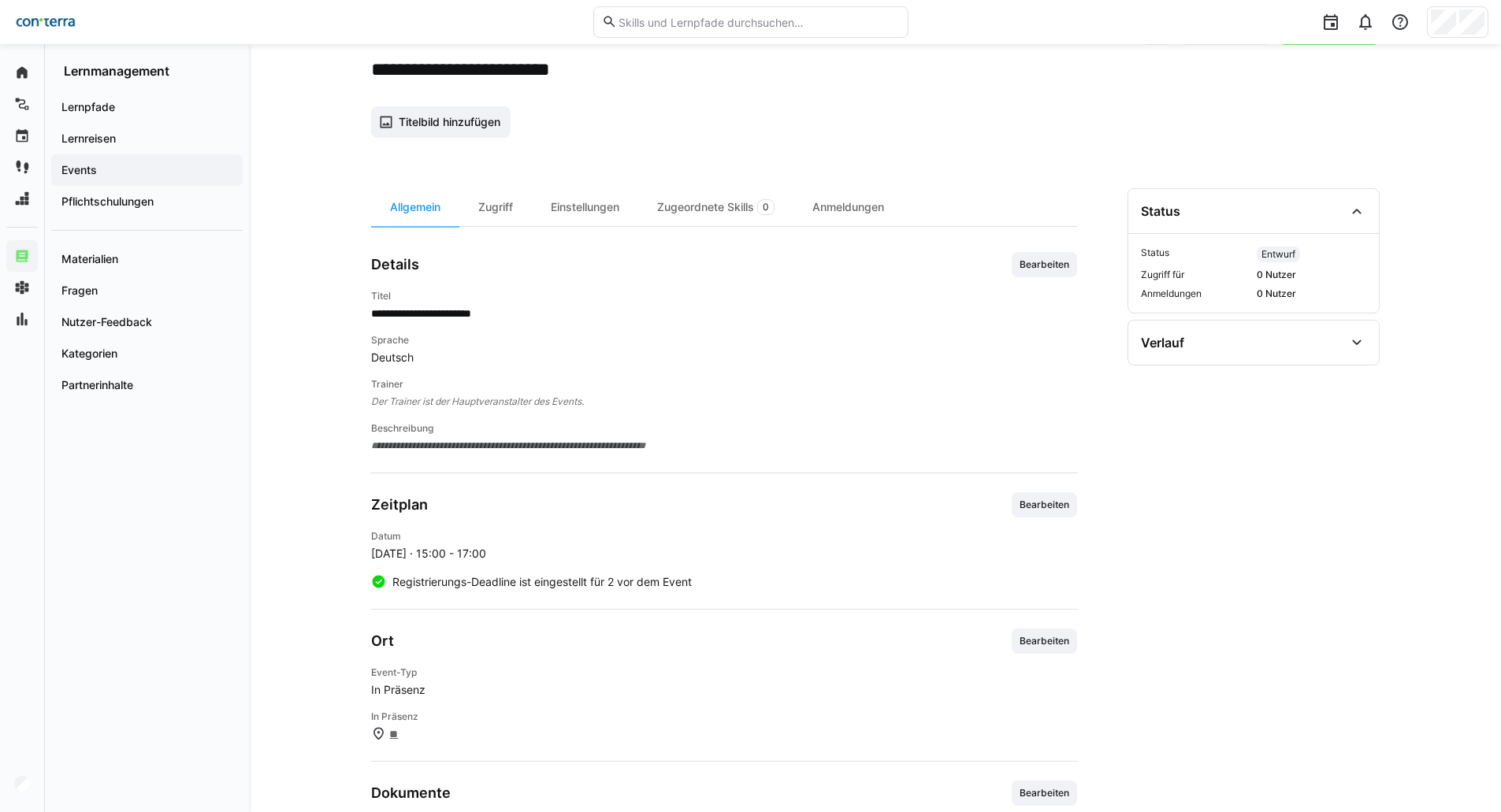
scroll to position [30, 0]
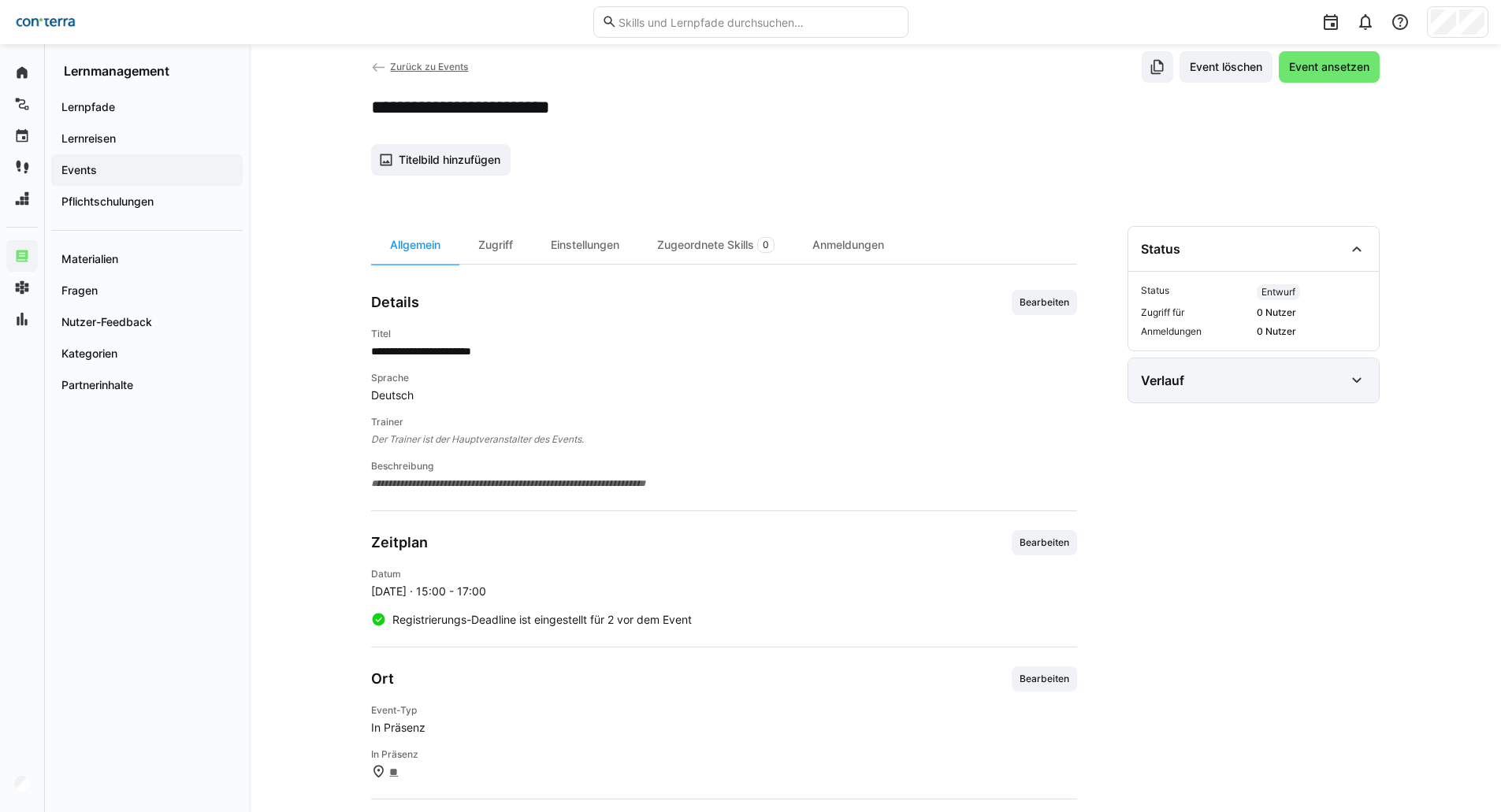
click at [996, 379] on div "Verlauf" at bounding box center [1242, 380] width 203 height 19
click at [502, 236] on div "Zugriff" at bounding box center [495, 244] width 73 height 38
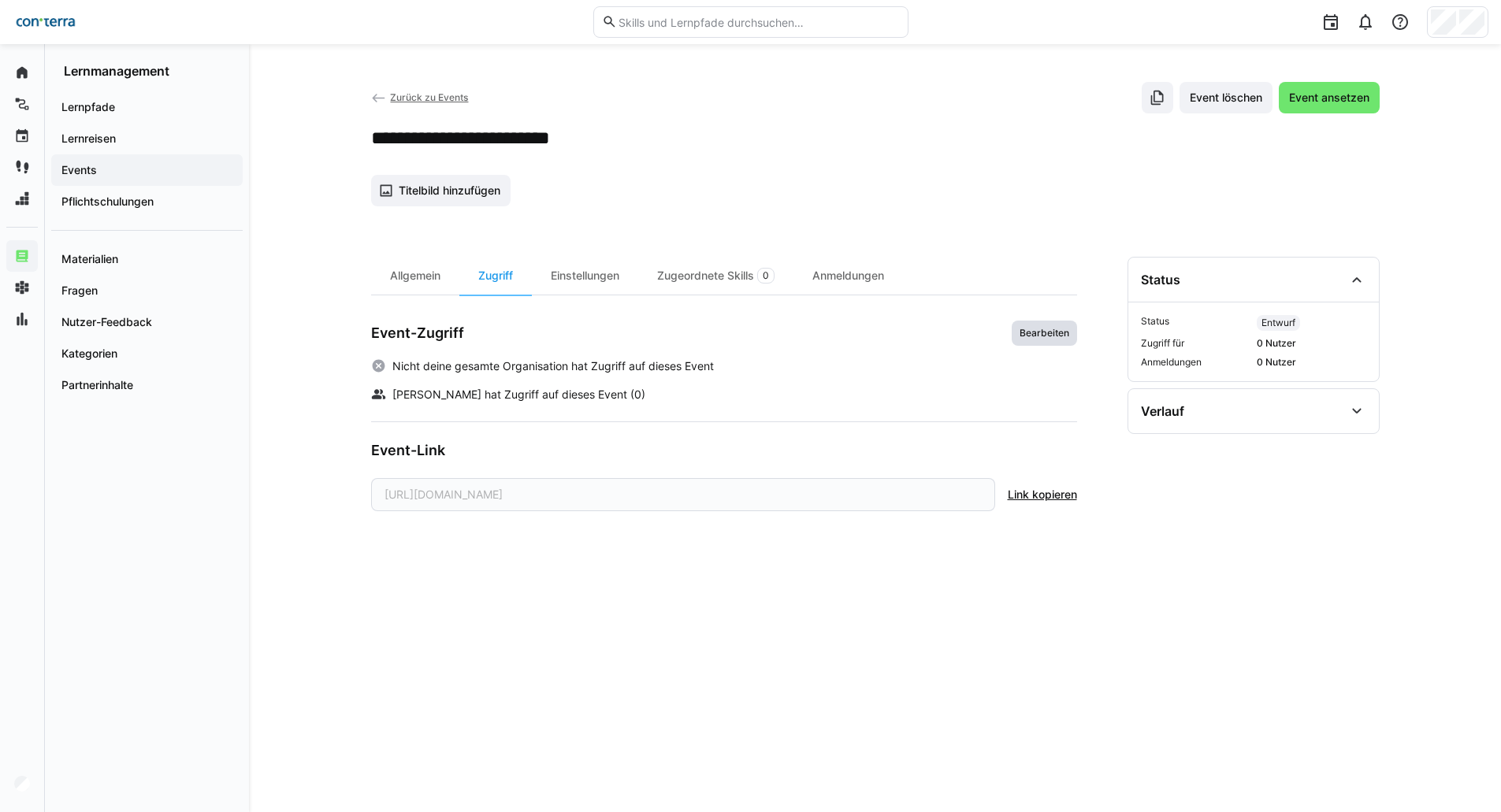
click at [996, 340] on span "Bearbeiten" at bounding box center [1044, 333] width 65 height 25
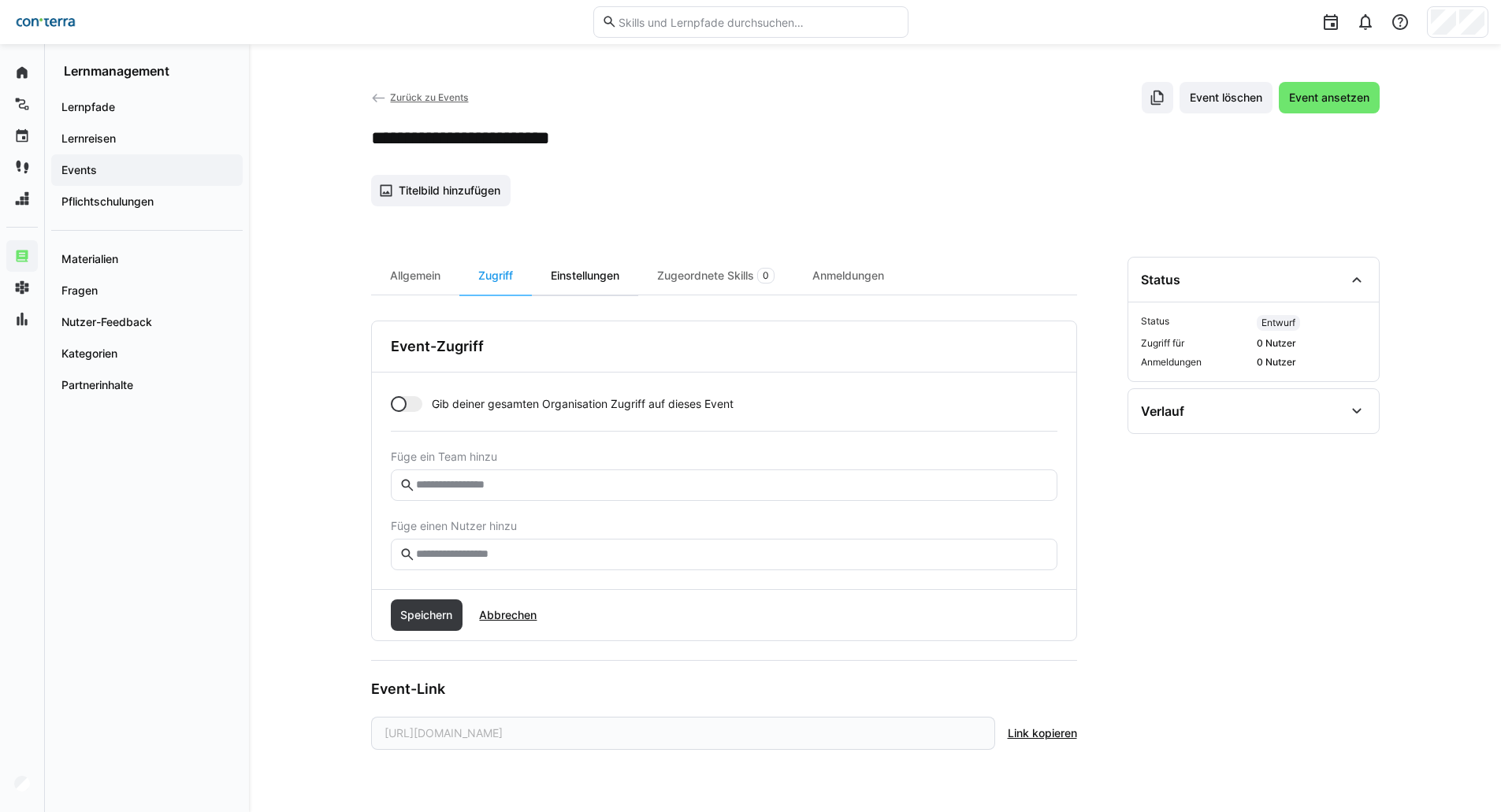
click at [593, 284] on div "Einstellungen" at bounding box center [585, 276] width 106 height 38
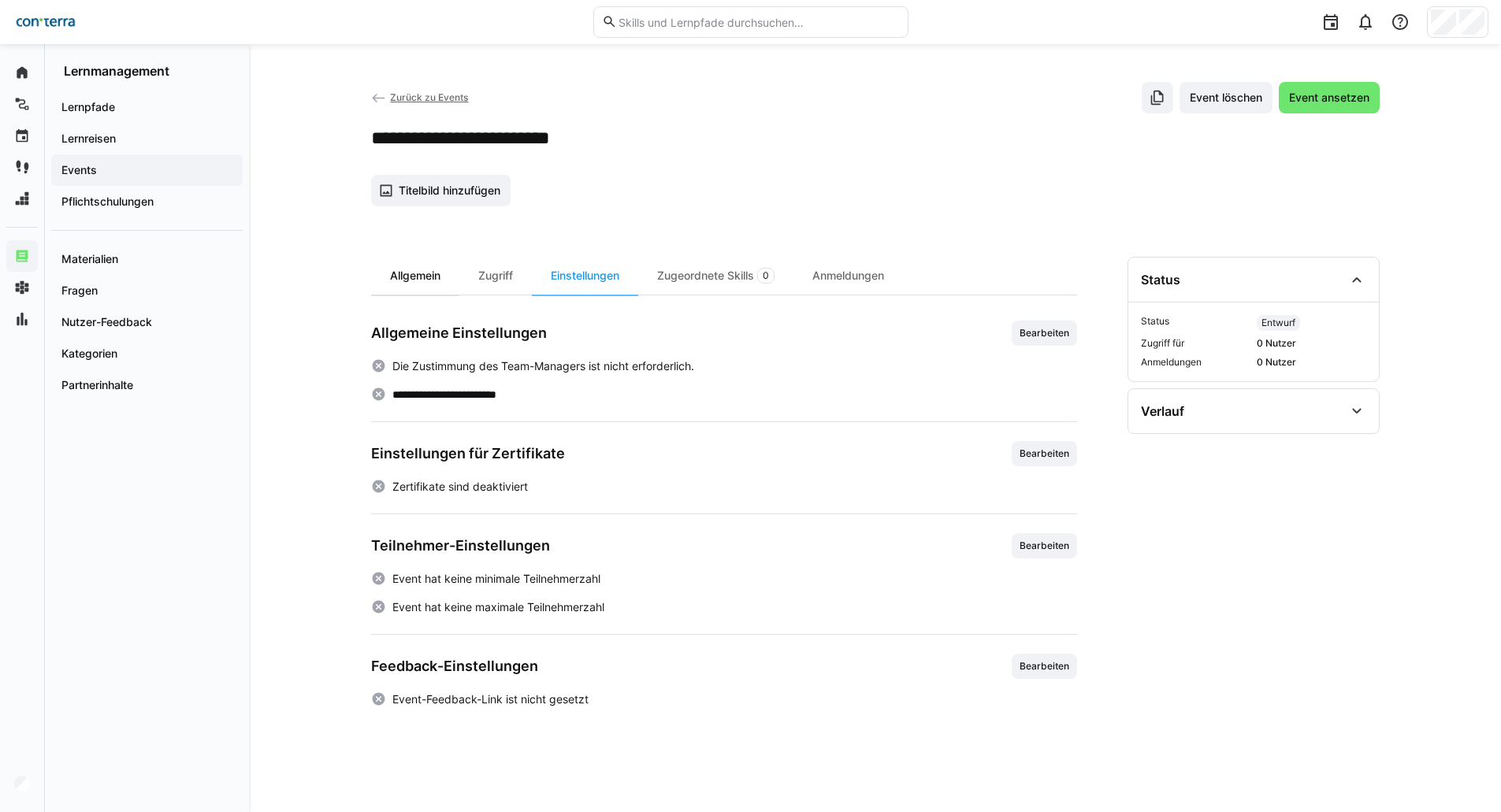
click at [441, 288] on div "Allgemein" at bounding box center [415, 276] width 89 height 38
